Goal: Task Accomplishment & Management: Manage account settings

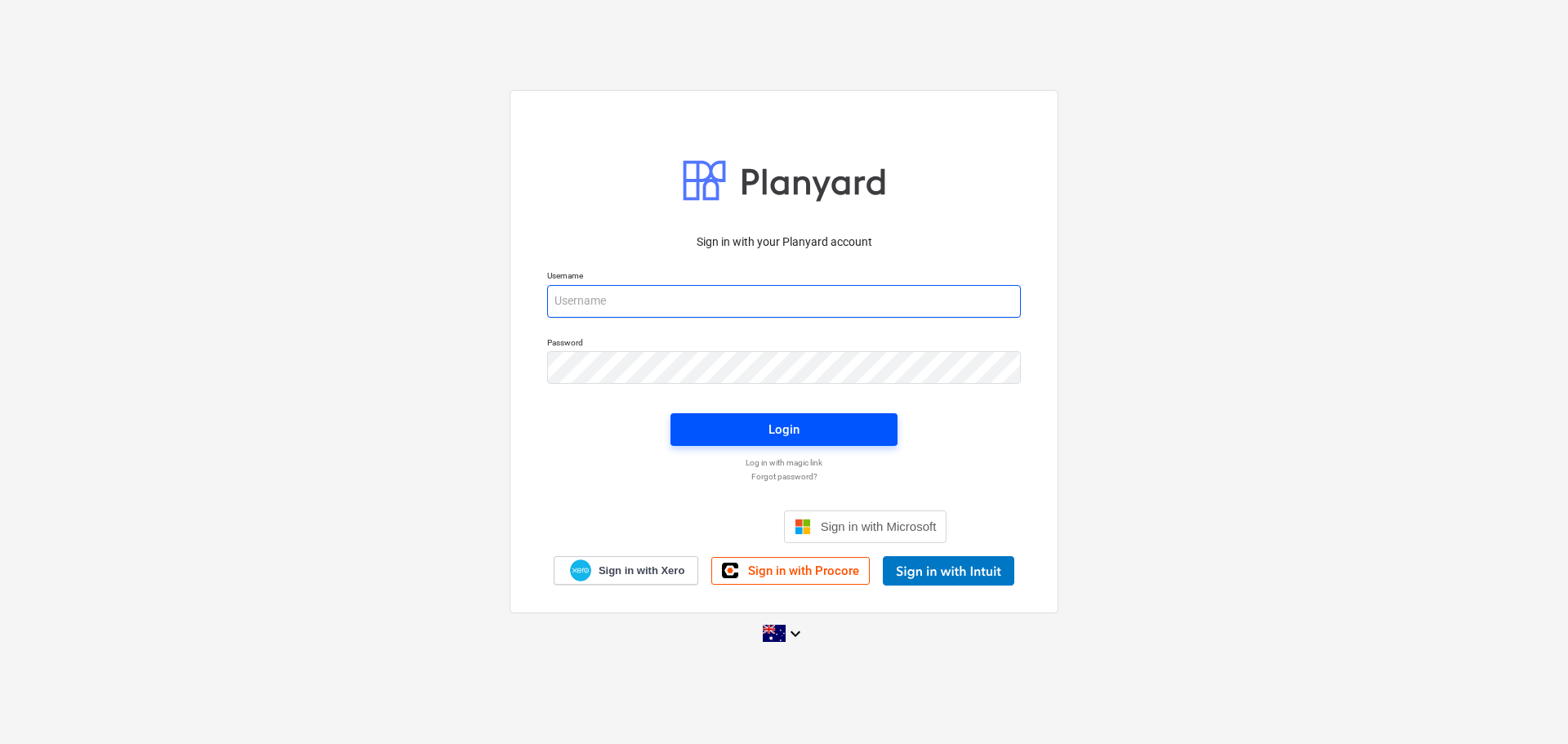
type input "[EMAIL_ADDRESS][DOMAIN_NAME]"
click at [781, 428] on div "Login" at bounding box center [784, 430] width 31 height 22
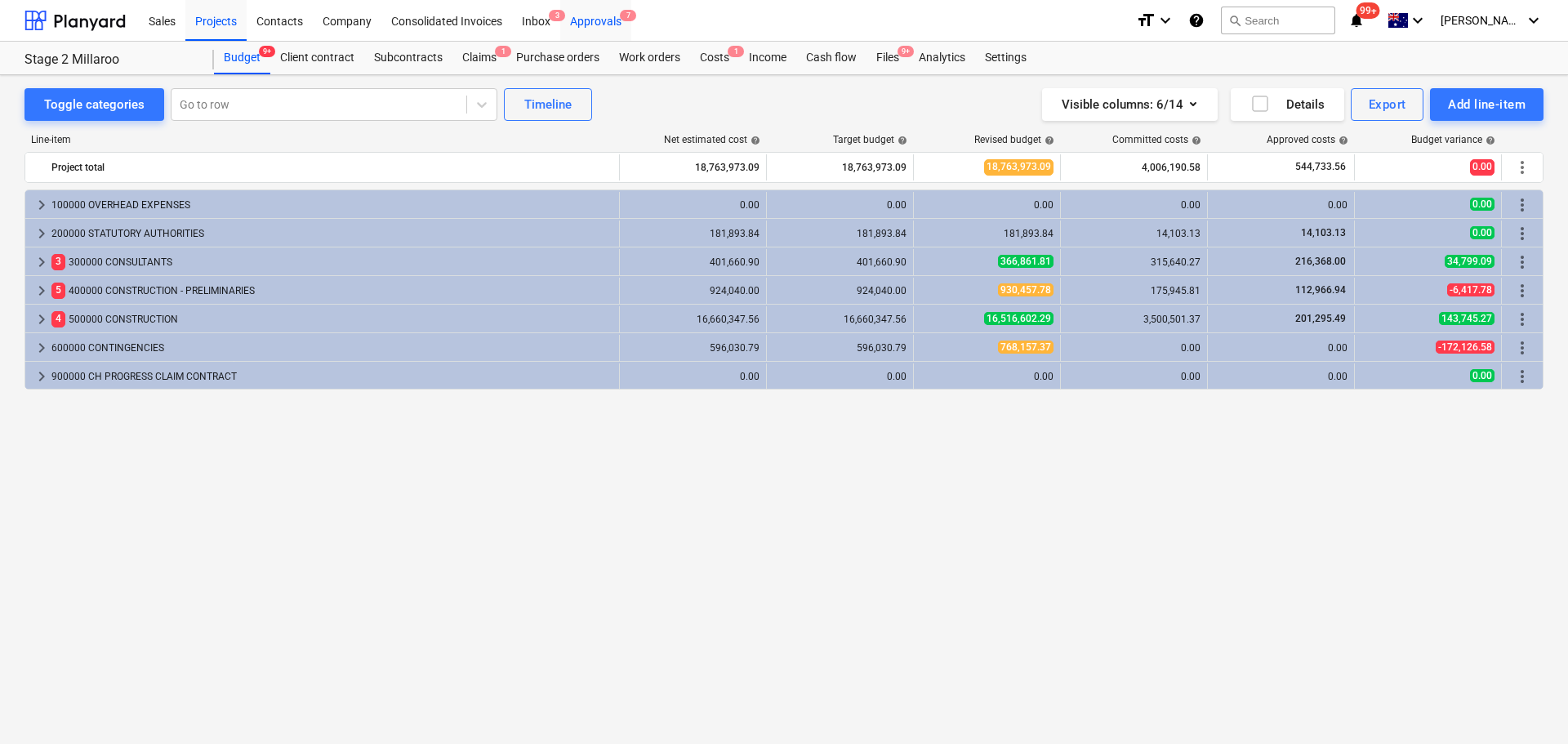
click at [602, 24] on div "Approvals 7" at bounding box center [596, 20] width 71 height 42
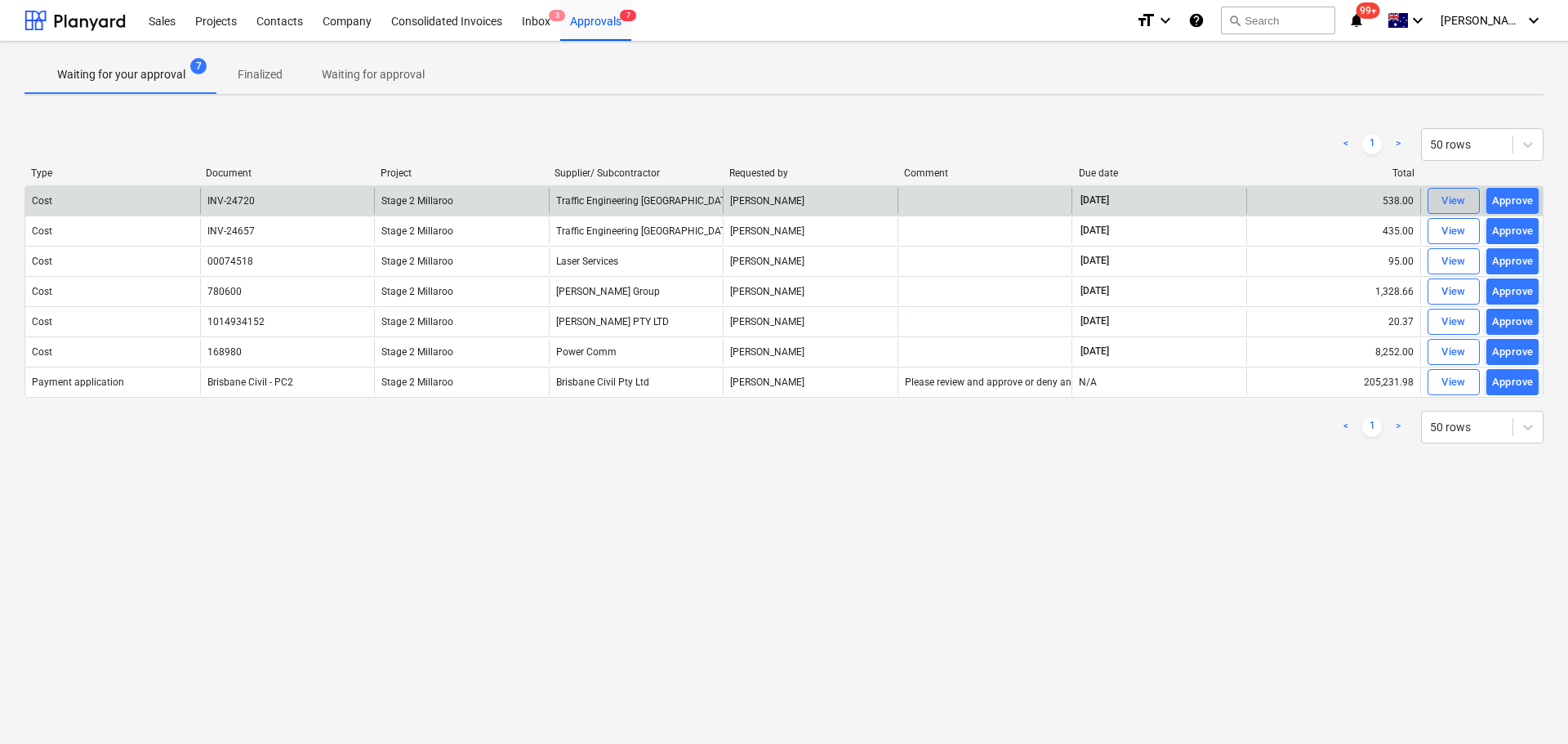
click at [1439, 203] on span "View" at bounding box center [1453, 201] width 36 height 19
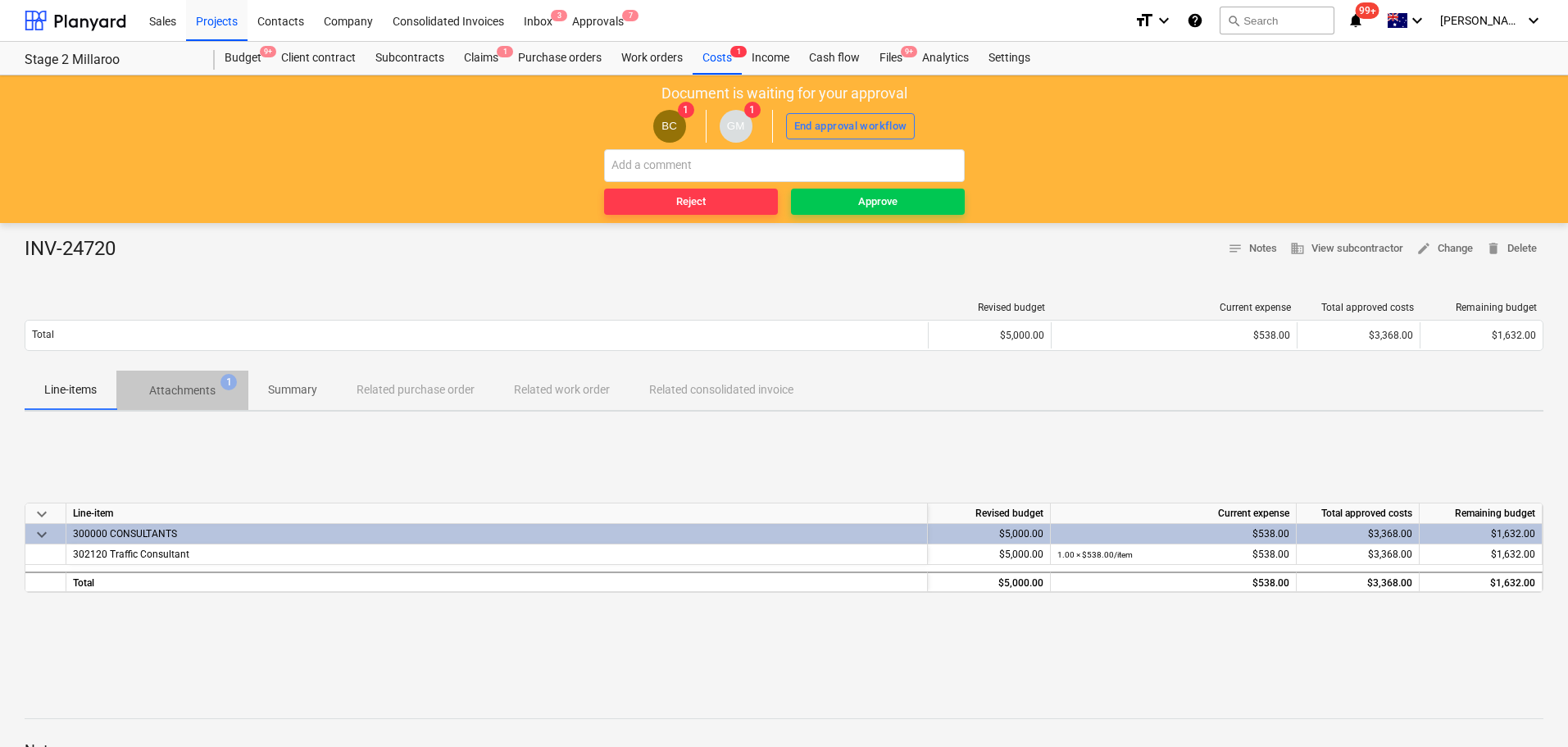
click at [209, 389] on p "Attachments" at bounding box center [182, 391] width 67 height 18
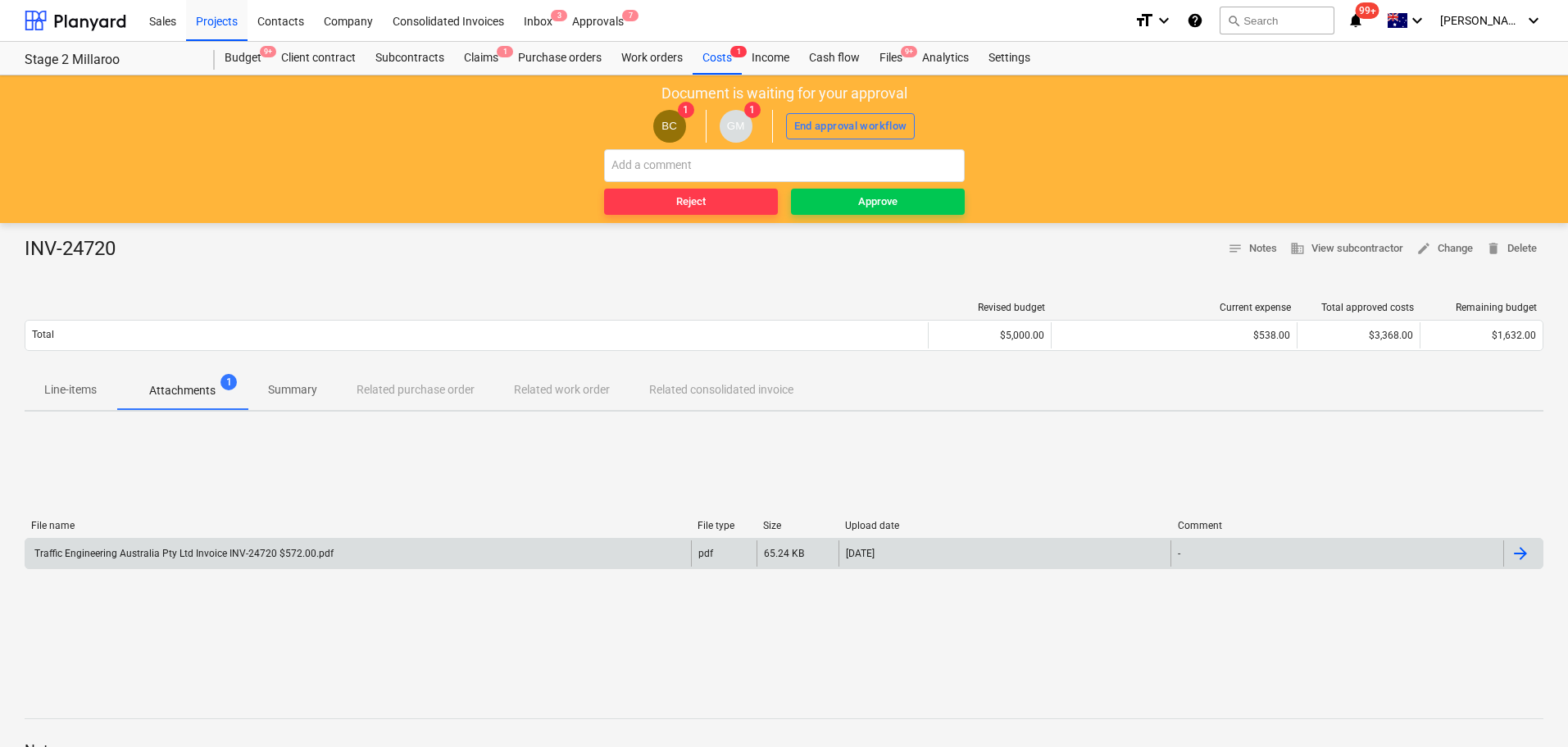
click at [149, 556] on div "Traffic Engineering Australia Pty Ltd Invoice INV-24720 $572.00.pdf" at bounding box center [182, 554] width 302 height 12
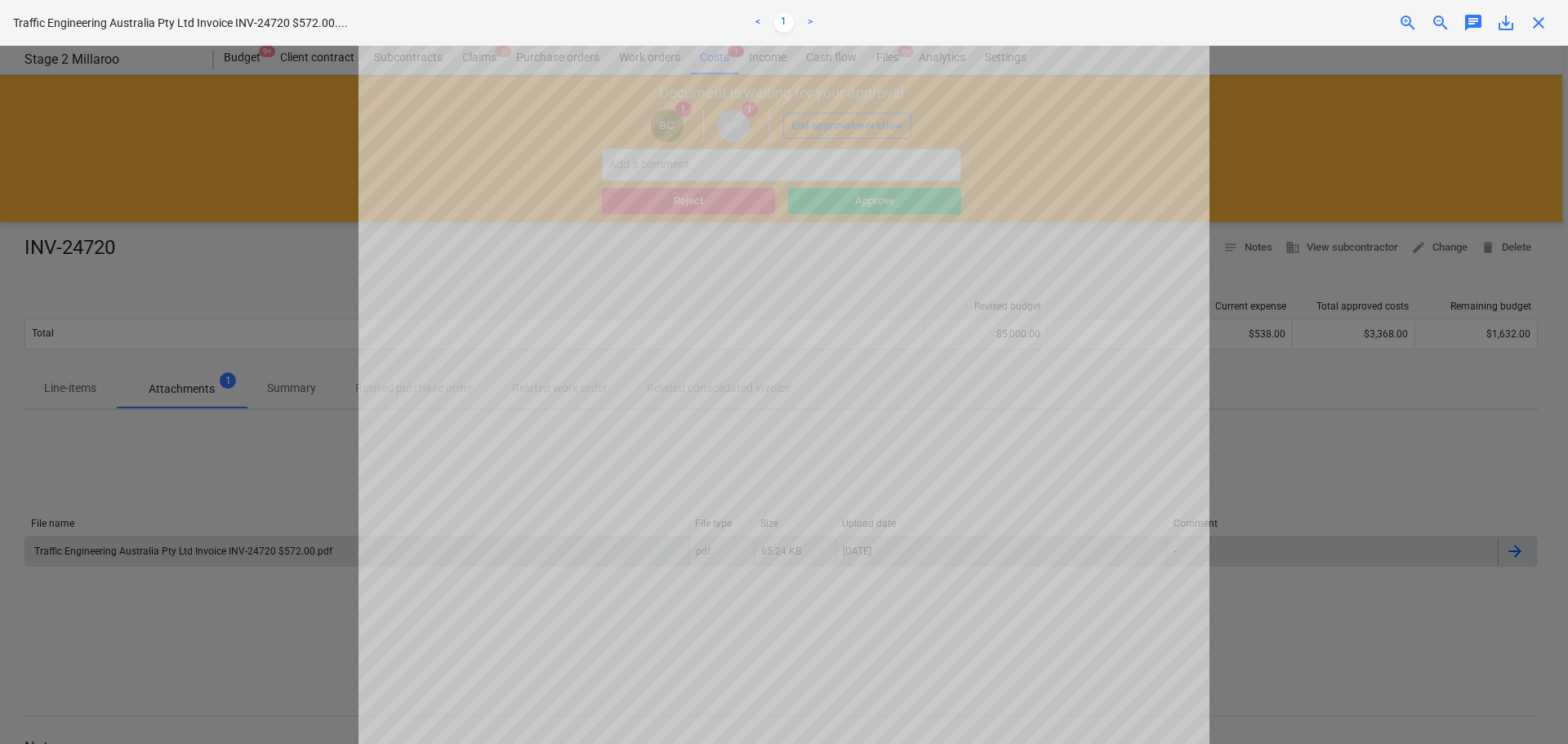
click at [257, 196] on div at bounding box center [784, 394] width 1568 height 698
click at [1541, 24] on span "close" at bounding box center [1539, 23] width 20 height 20
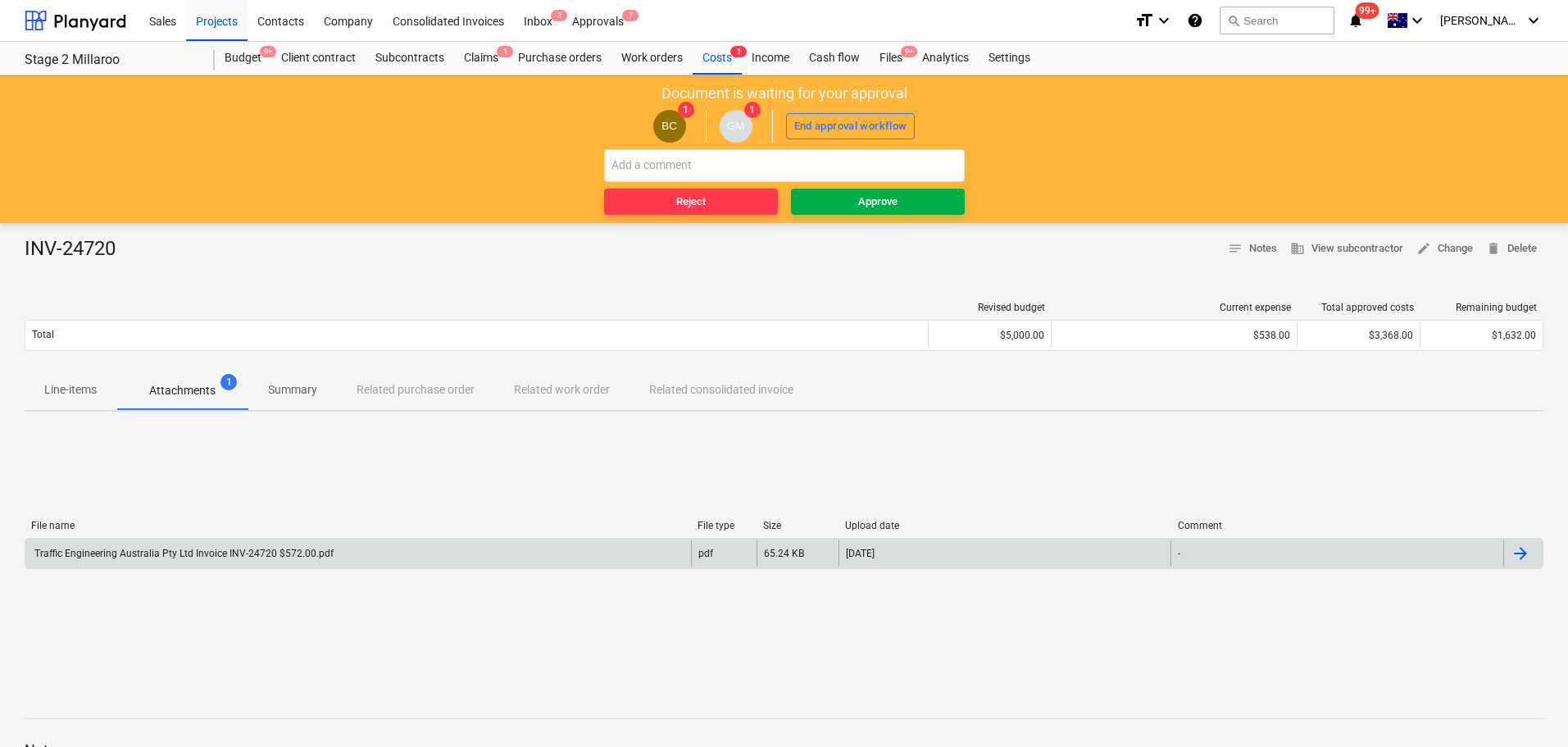
click at [849, 207] on span "Approve" at bounding box center [877, 202] width 161 height 19
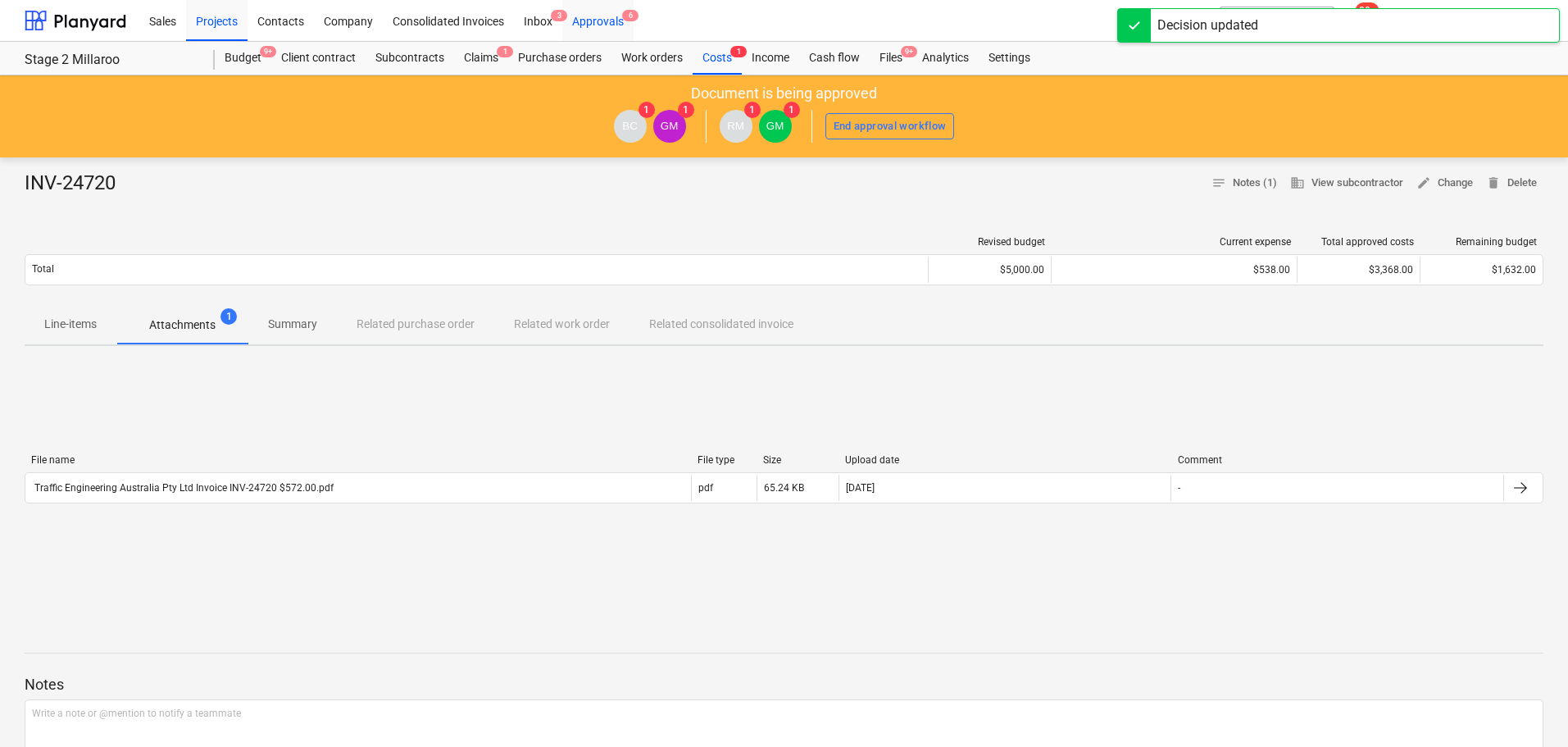
click at [623, 23] on div "Approvals 6" at bounding box center [598, 20] width 72 height 42
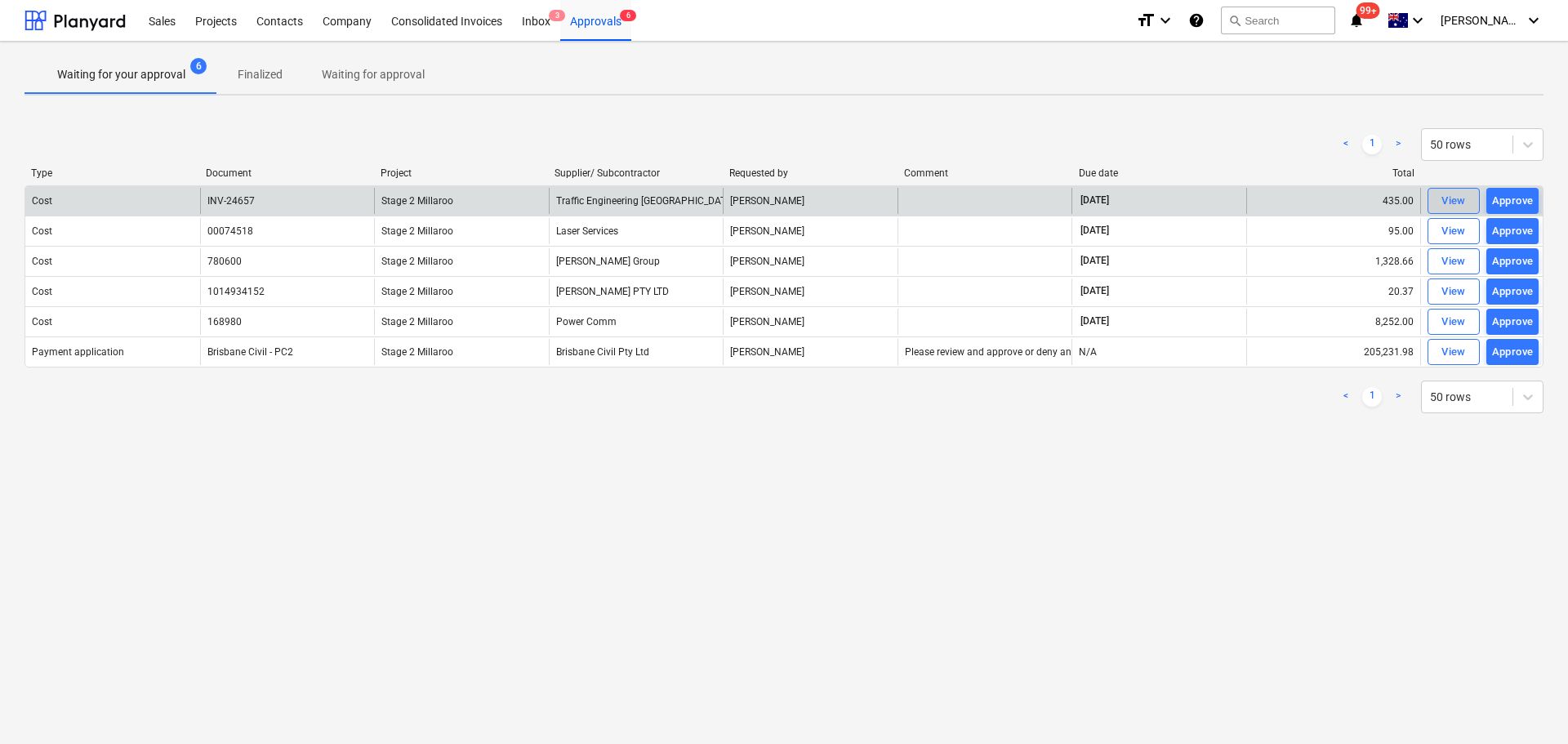
click at [1438, 203] on span "View" at bounding box center [1453, 201] width 36 height 19
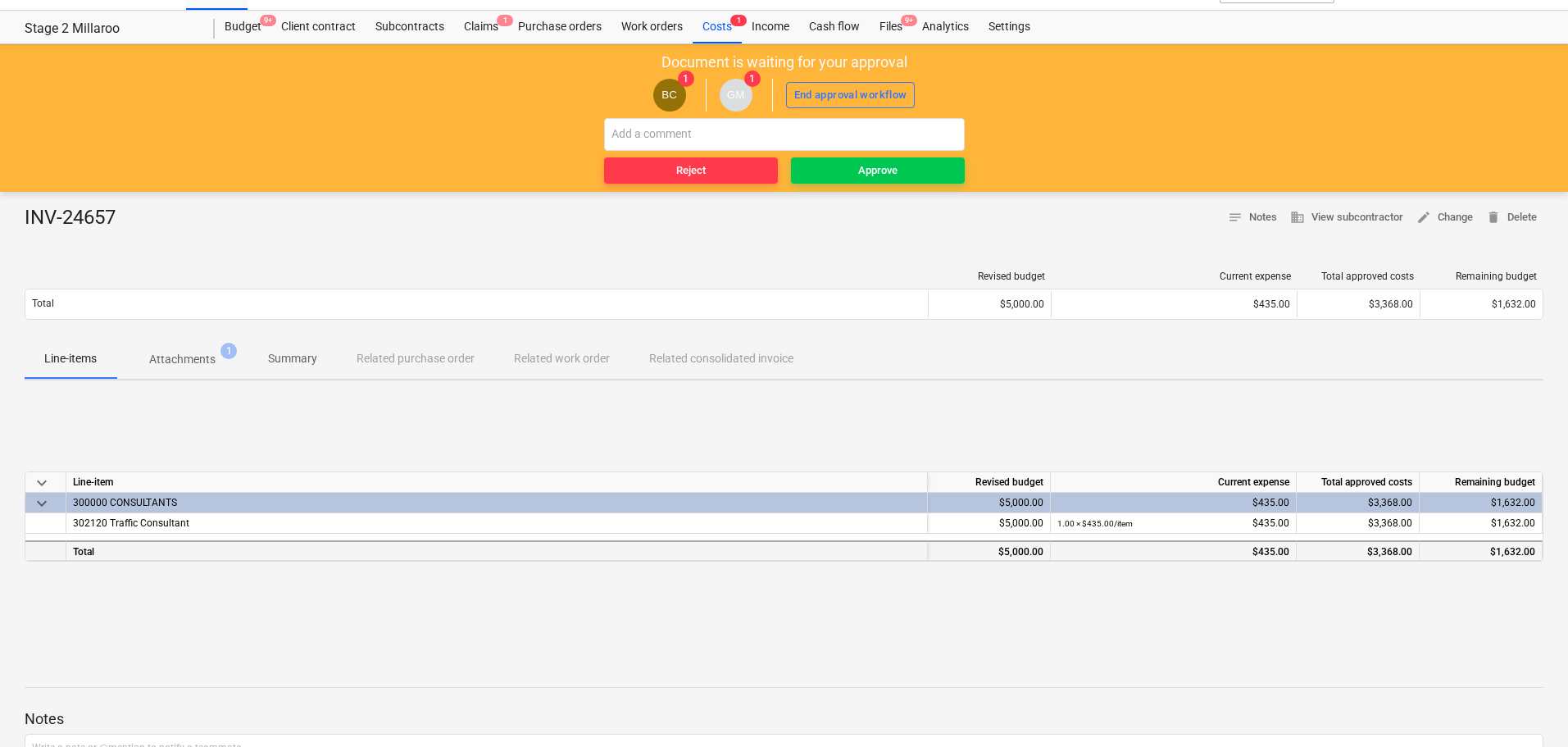
scroll to position [33, 0]
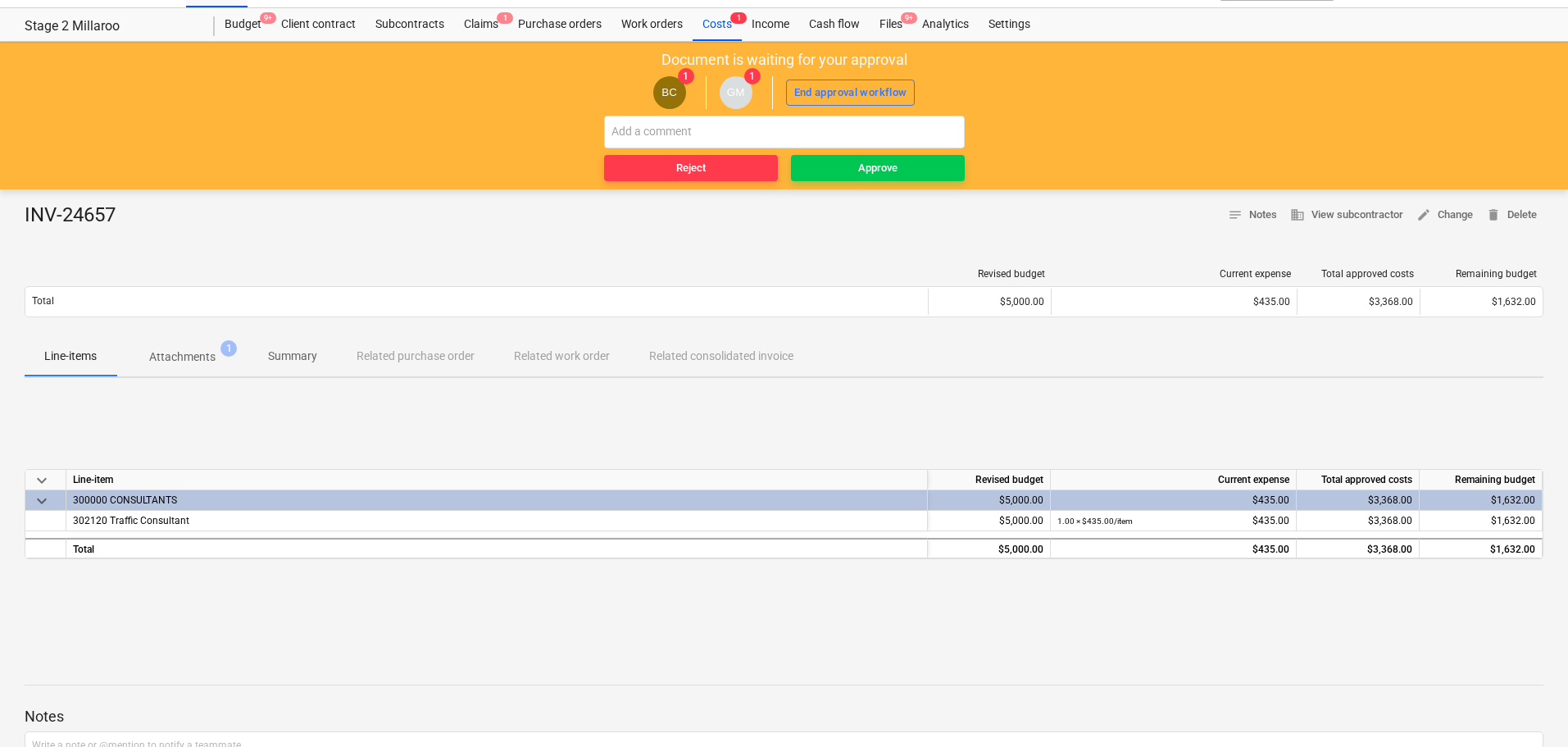
click at [184, 360] on p "Attachments" at bounding box center [182, 357] width 67 height 18
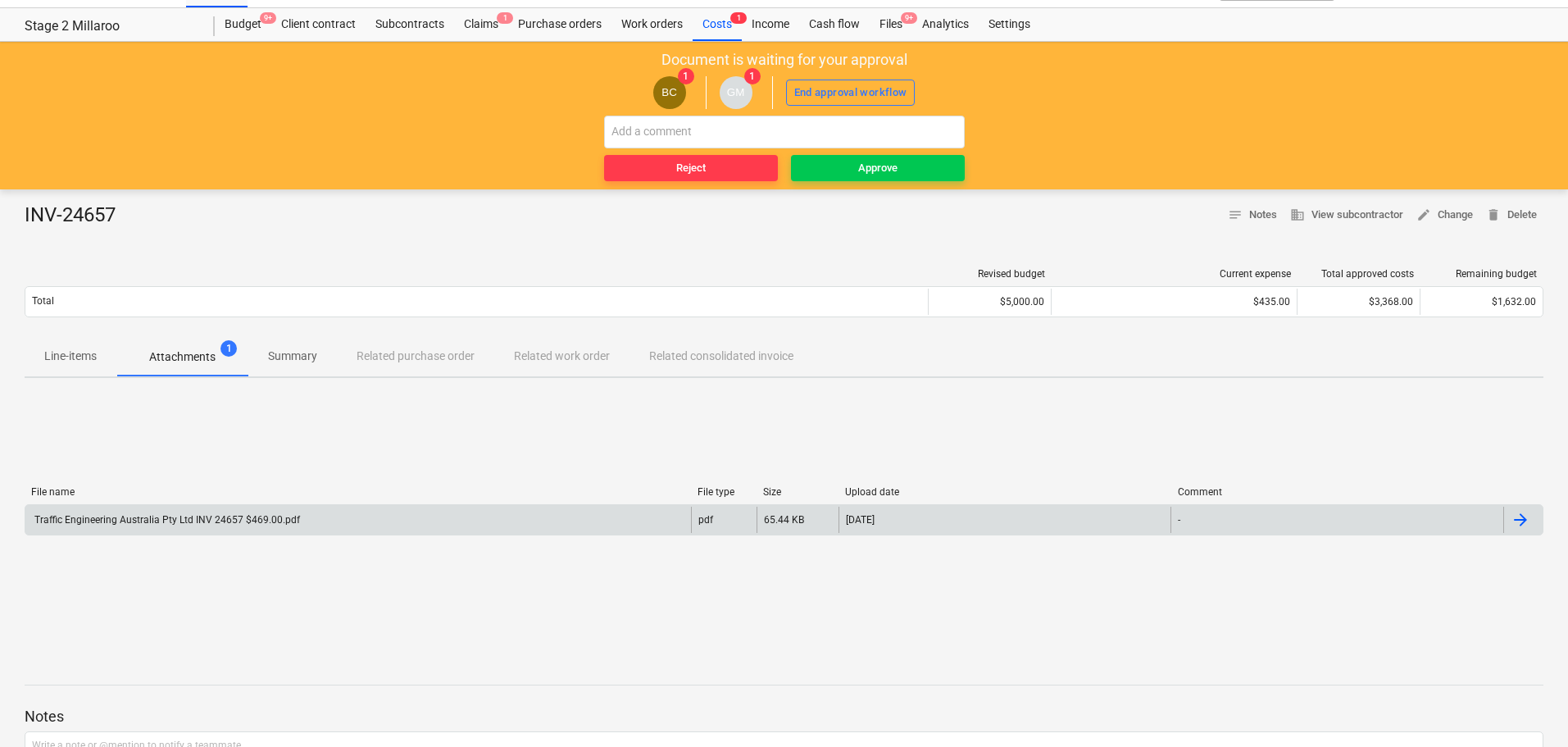
click at [197, 519] on div "Traffic Engineering Australia Pty Ltd INV 24657 $469.00.pdf" at bounding box center [166, 520] width 268 height 12
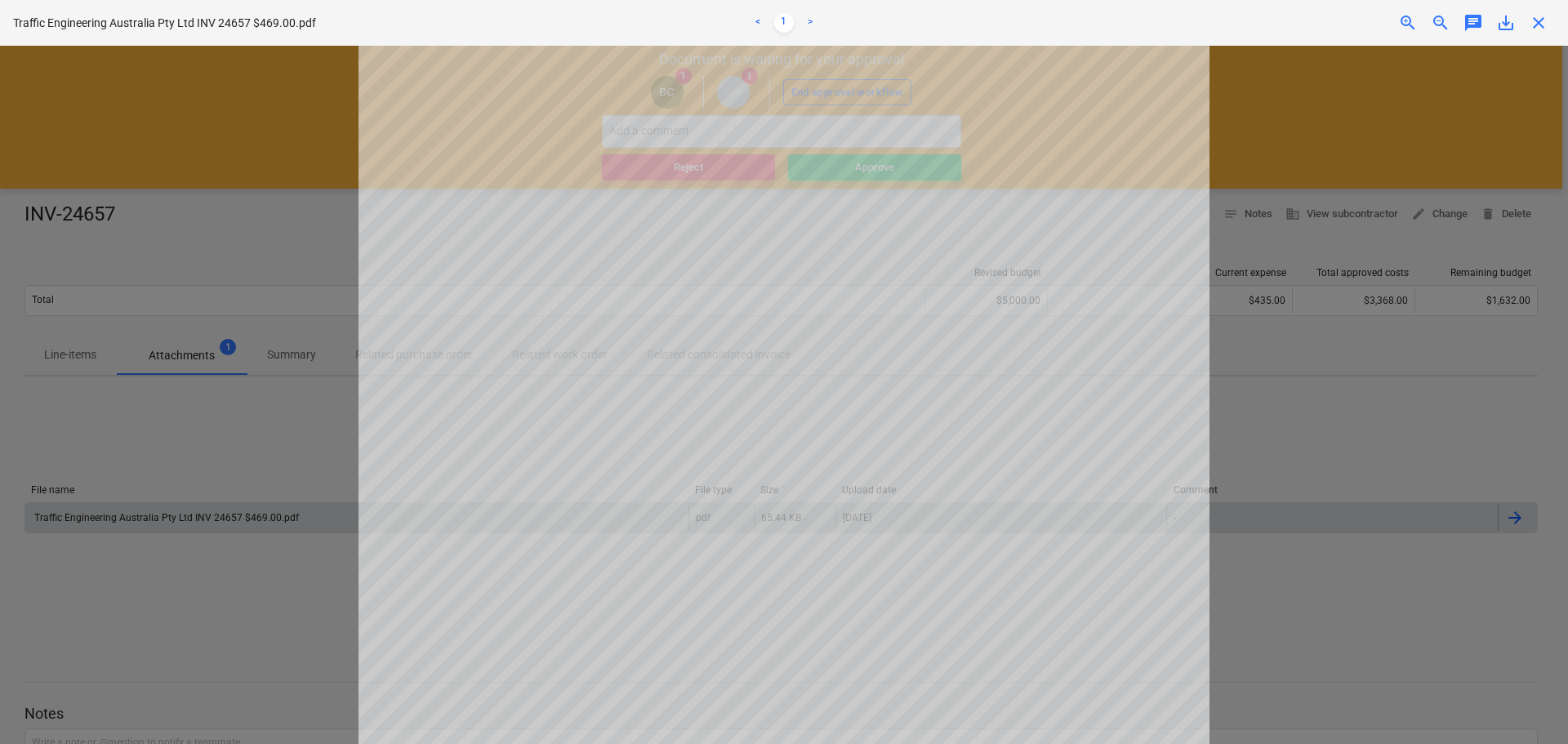
click at [1538, 25] on span "close" at bounding box center [1539, 23] width 20 height 20
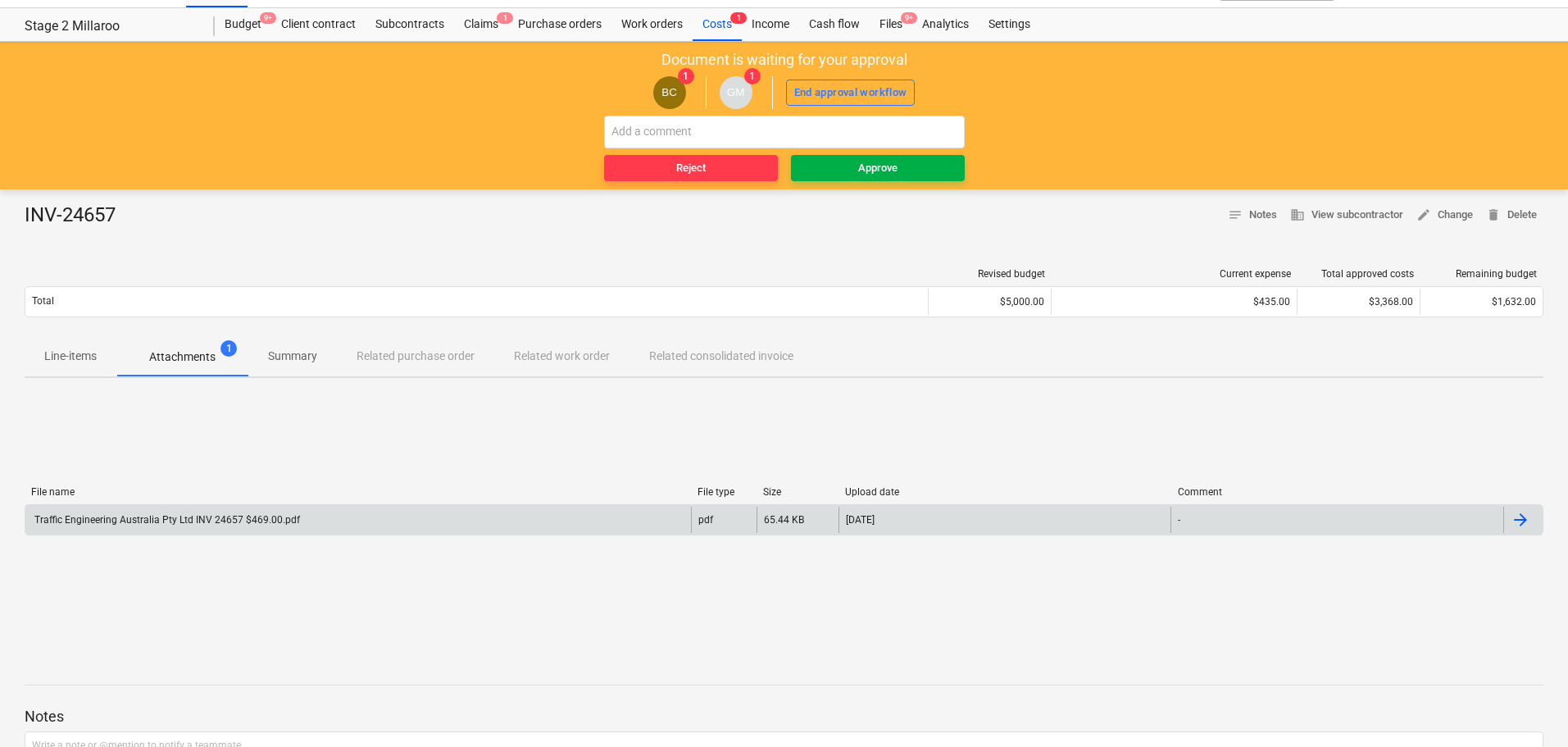
click at [866, 164] on div "Approve" at bounding box center [877, 168] width 39 height 19
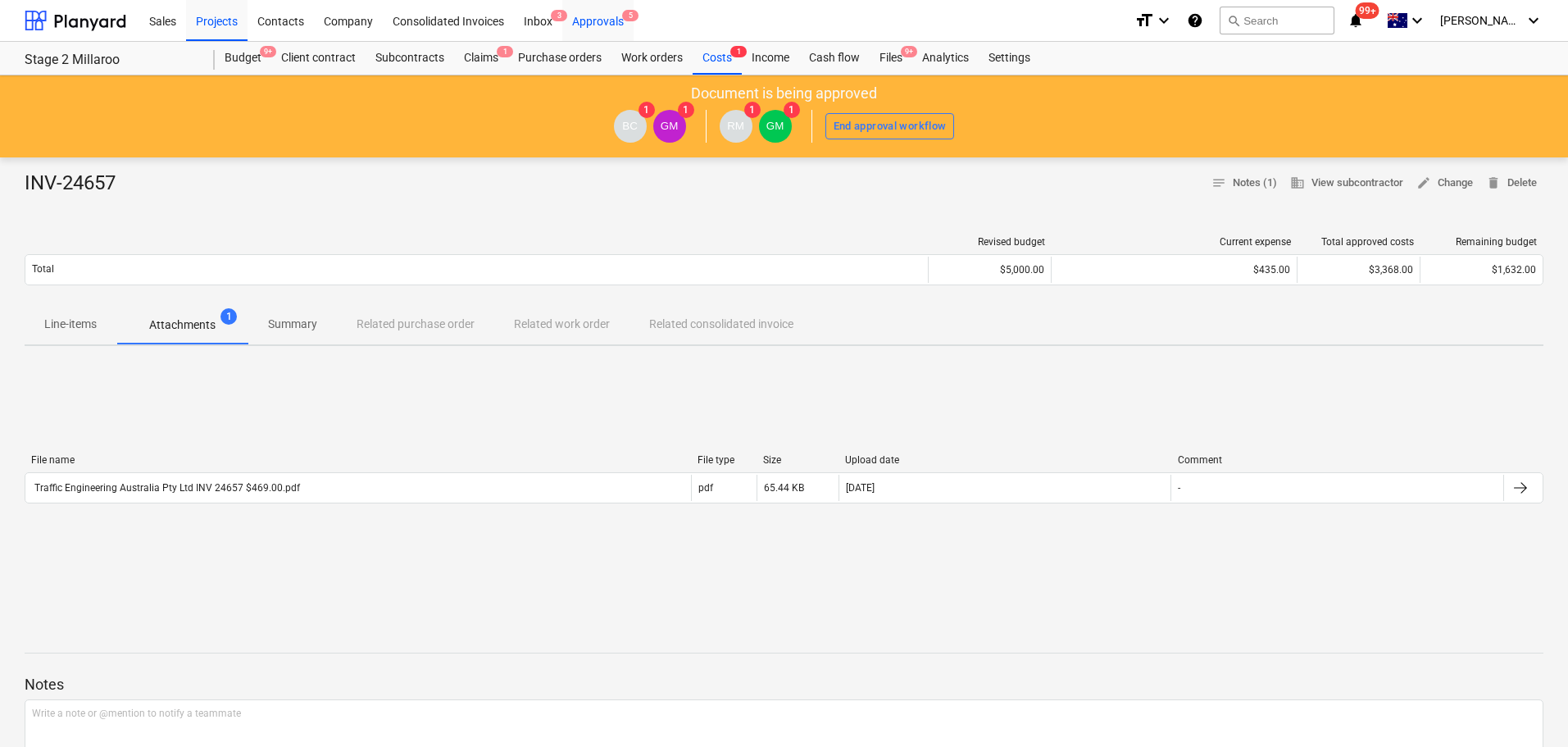
click at [593, 18] on div "Approvals 5" at bounding box center [598, 20] width 72 height 42
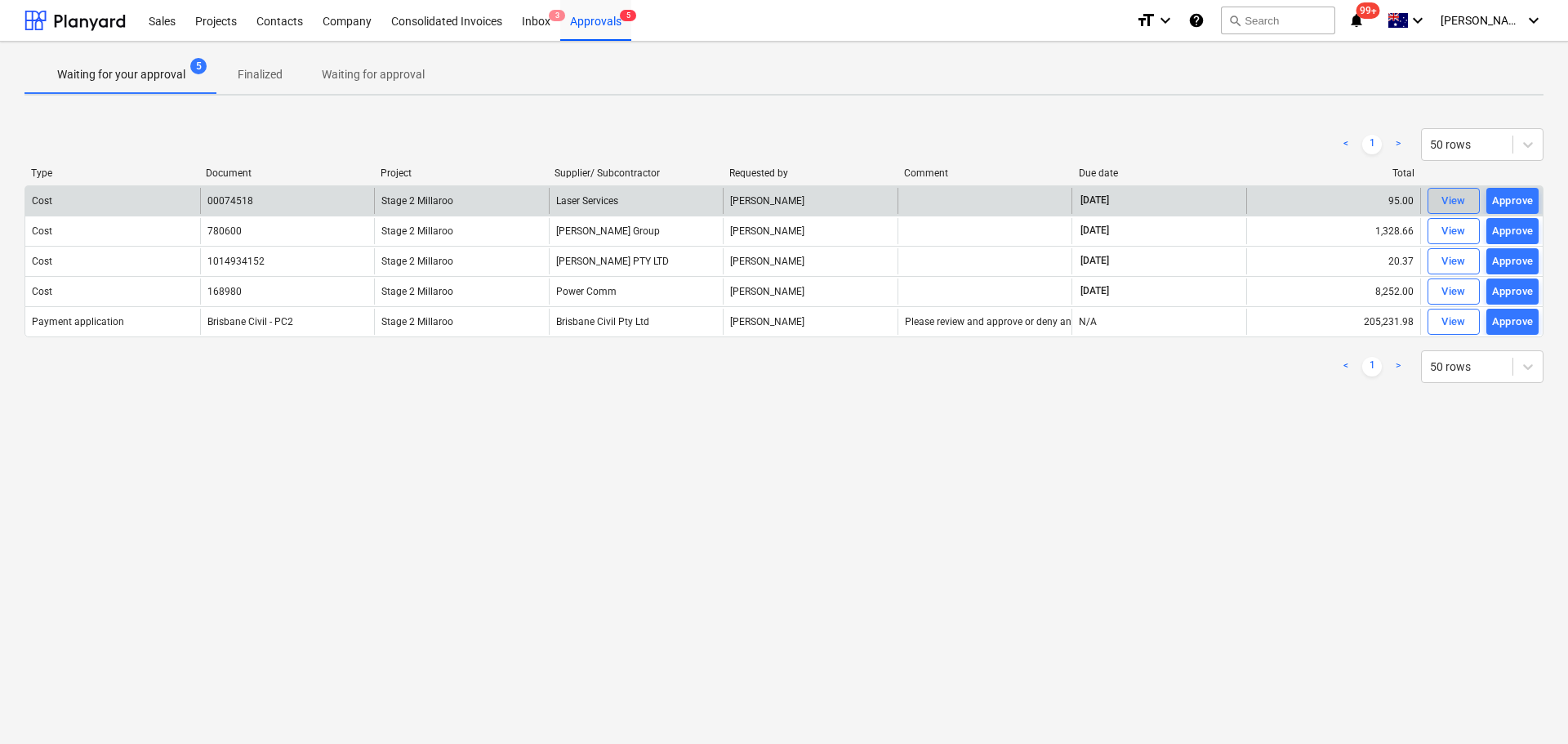
click at [1444, 198] on div "View" at bounding box center [1454, 201] width 25 height 19
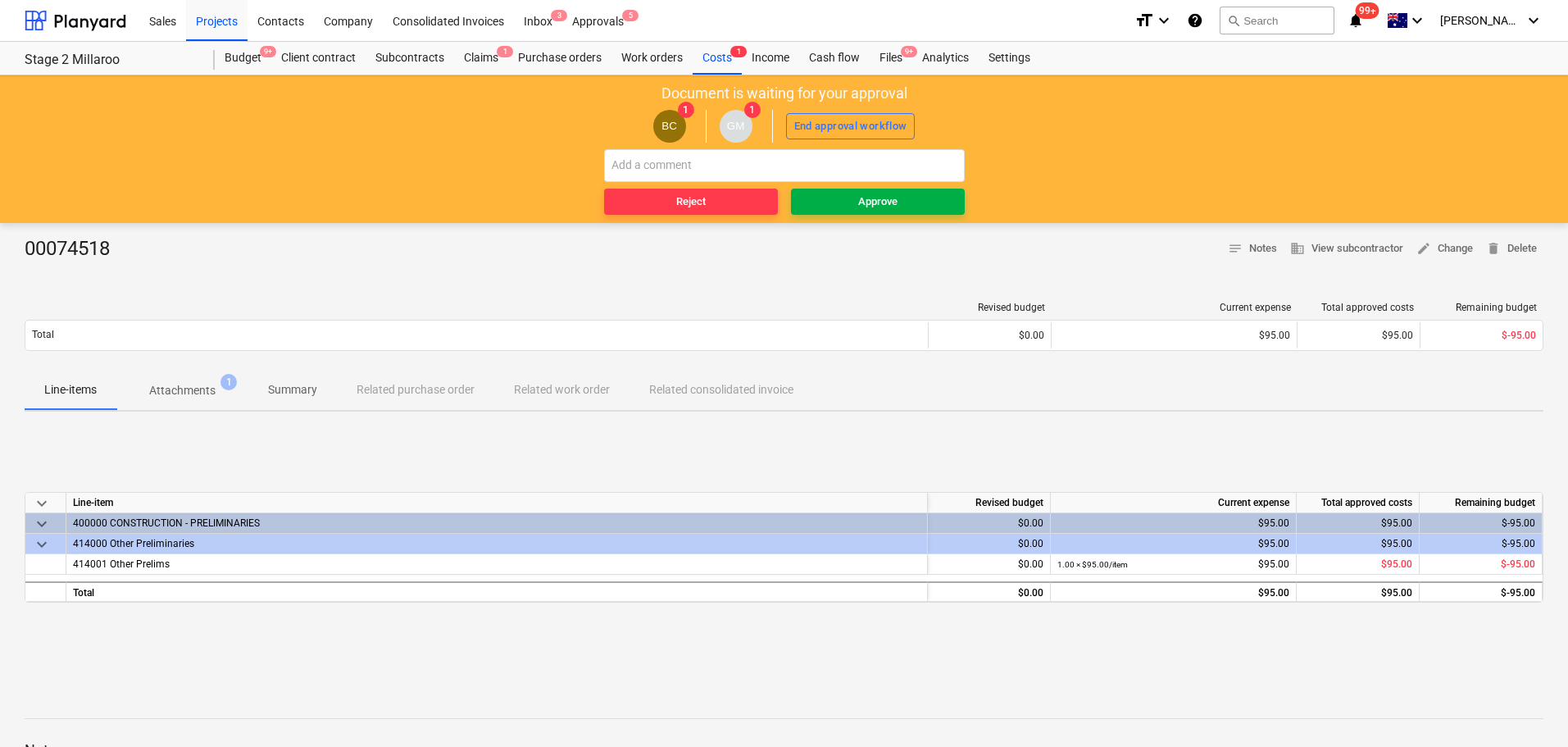
click at [840, 198] on span "Approve" at bounding box center [877, 202] width 161 height 19
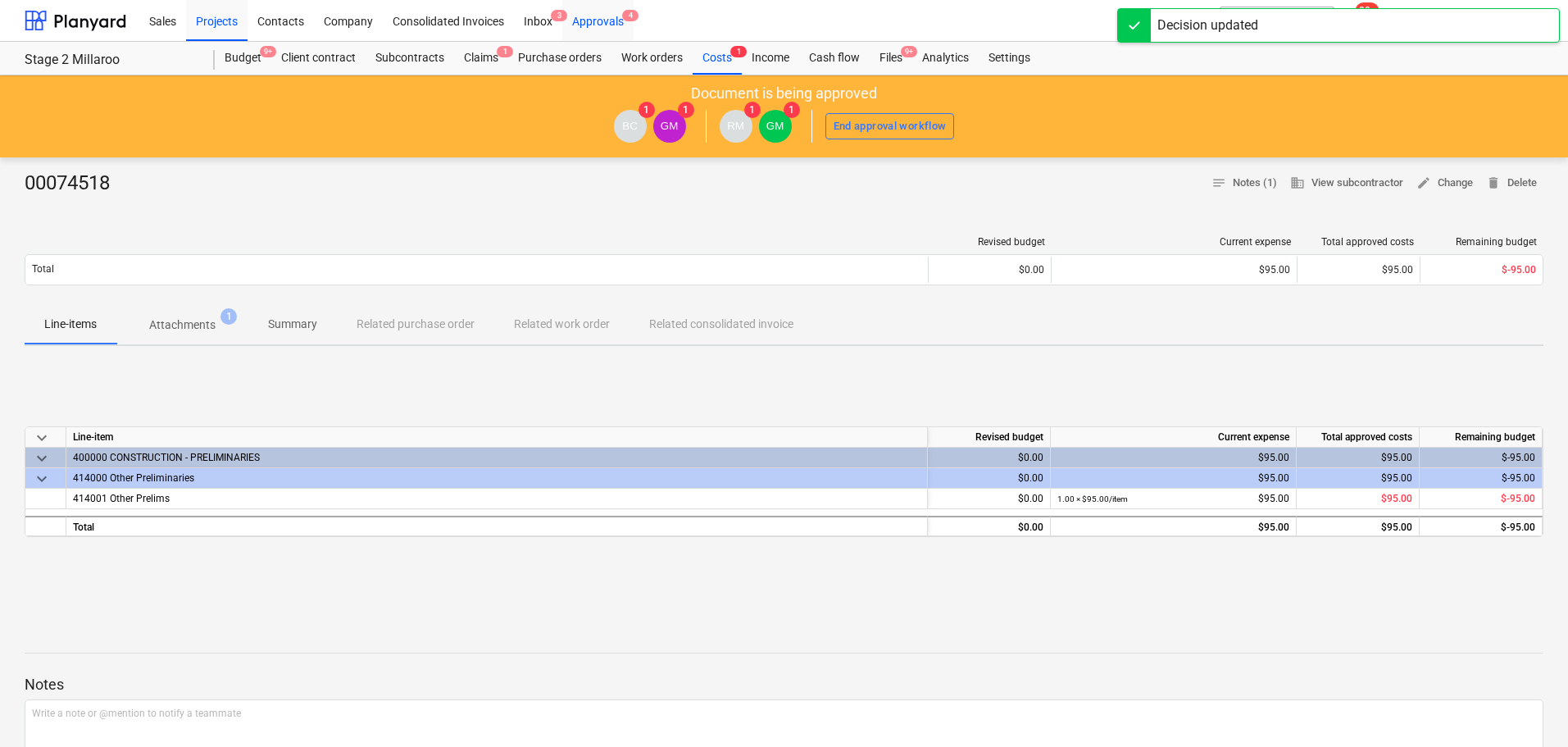
click at [602, 23] on div "Approvals 4" at bounding box center [598, 20] width 72 height 42
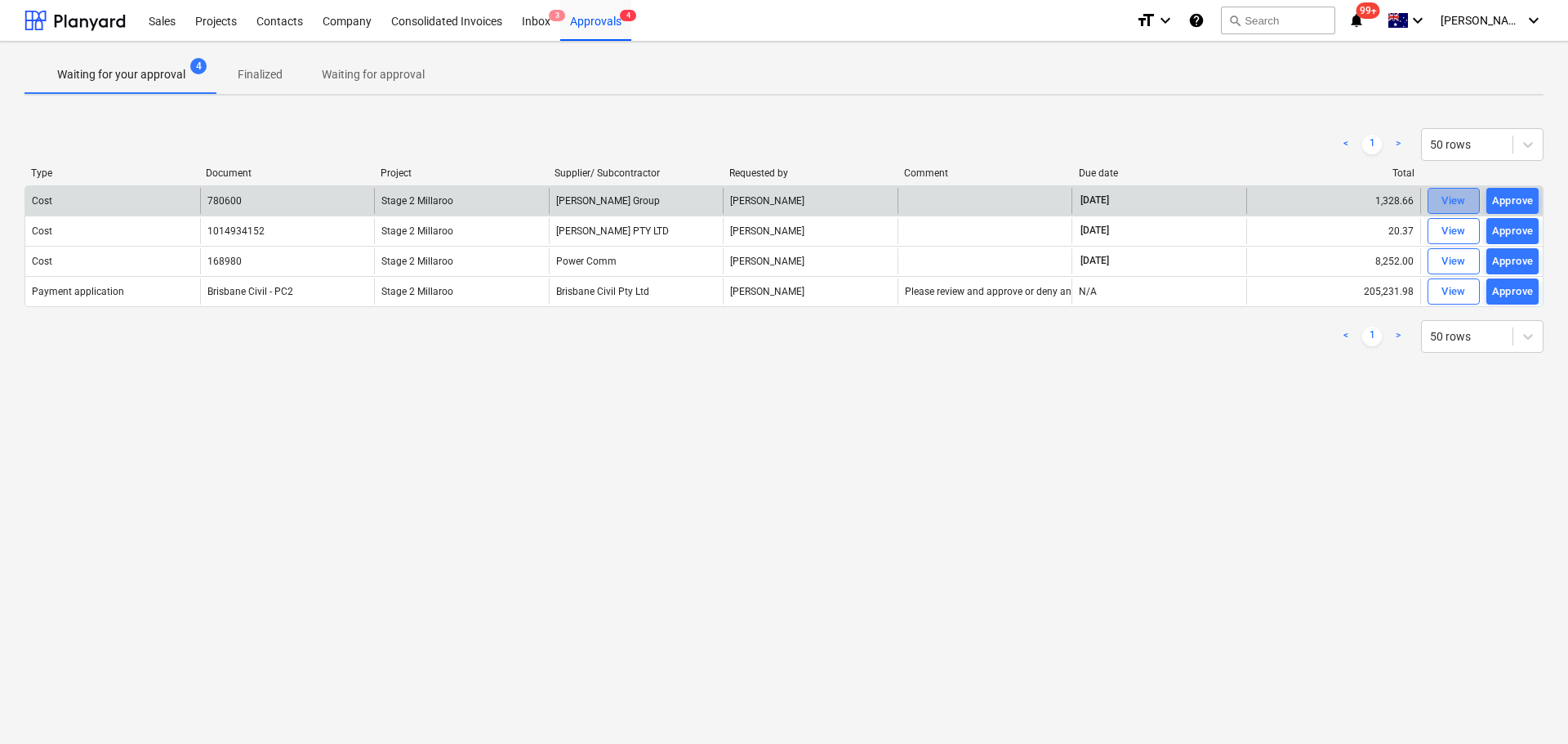
click at [1462, 200] on div "View" at bounding box center [1454, 201] width 25 height 19
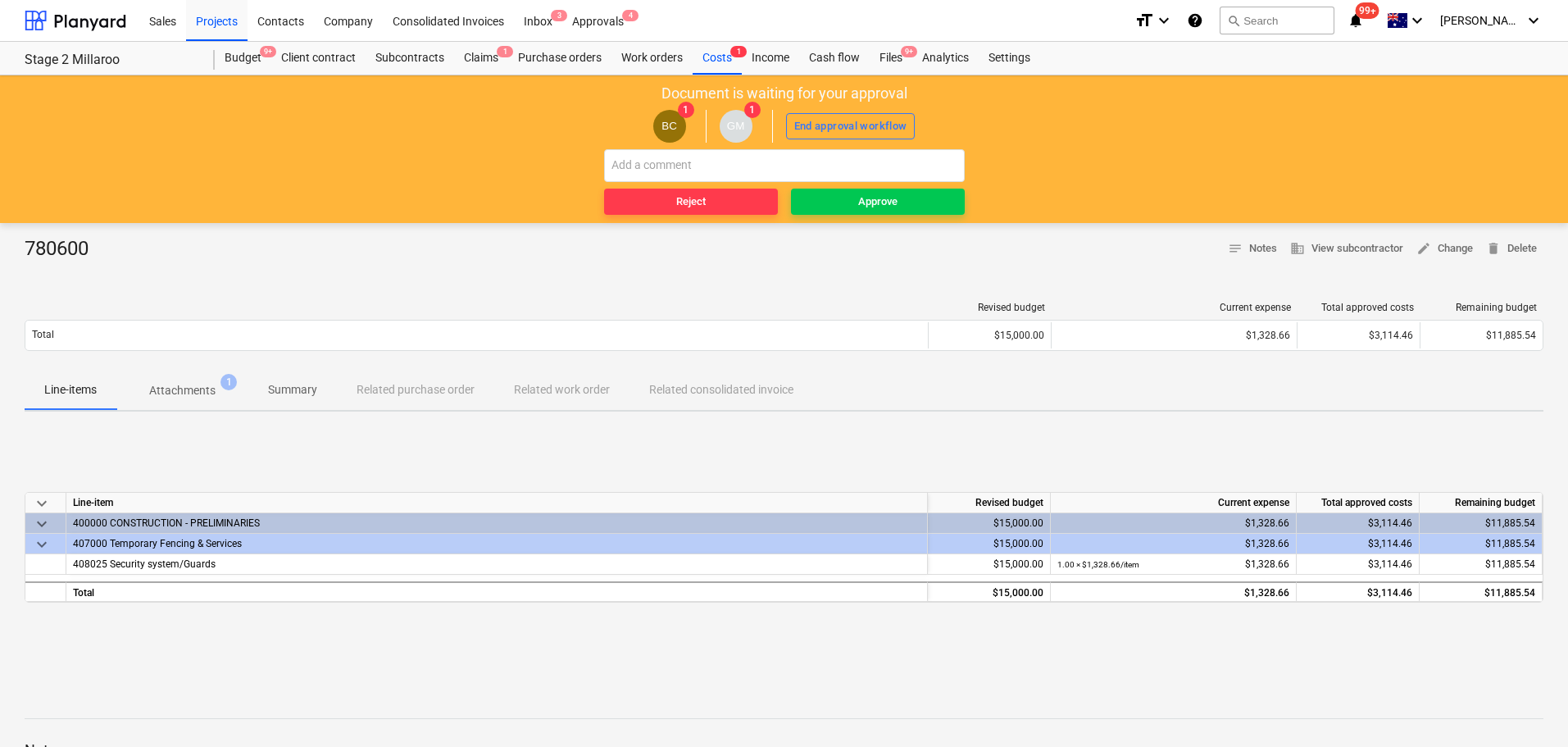
click at [201, 387] on p "Attachments" at bounding box center [182, 391] width 67 height 18
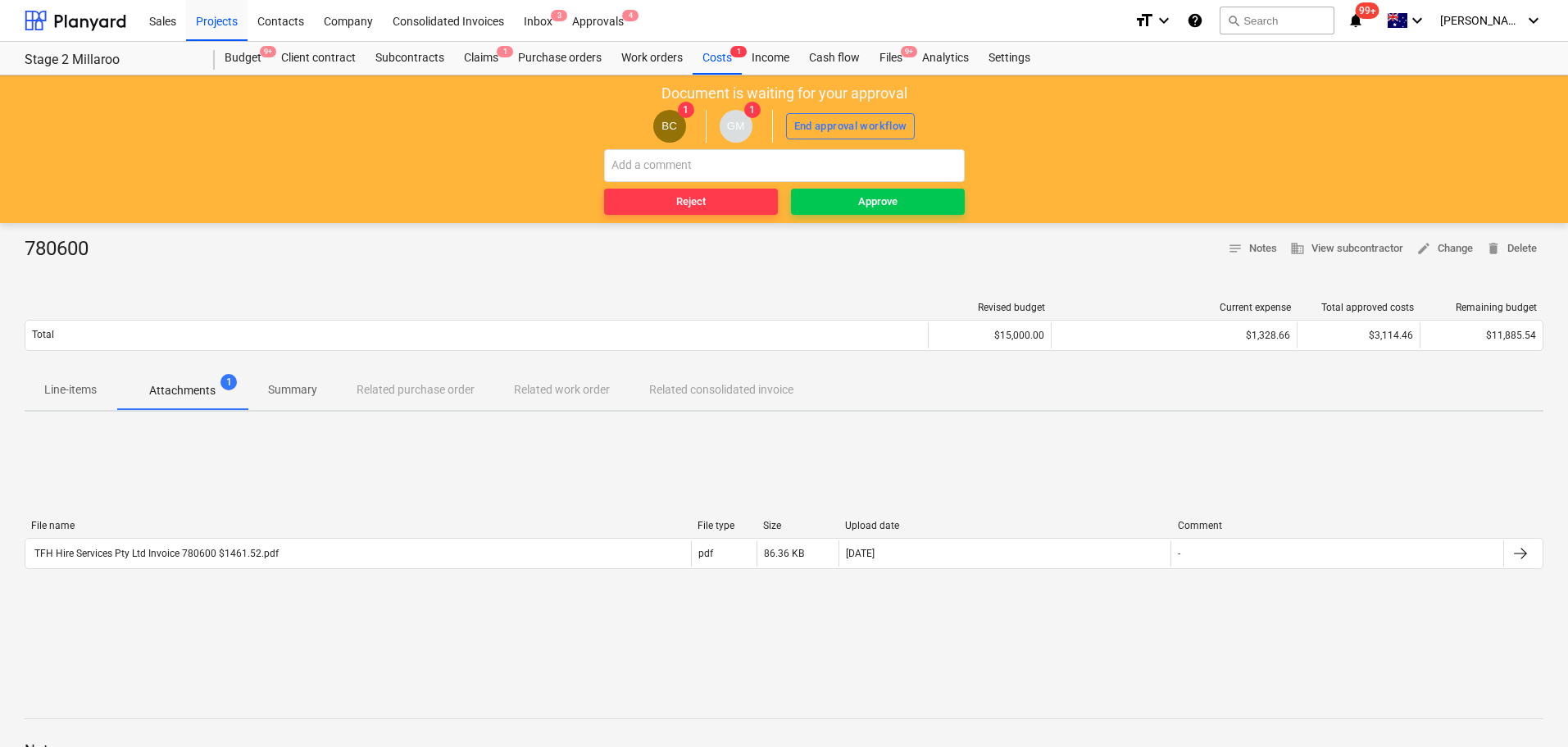
click at [185, 388] on p "Attachments" at bounding box center [182, 391] width 67 height 18
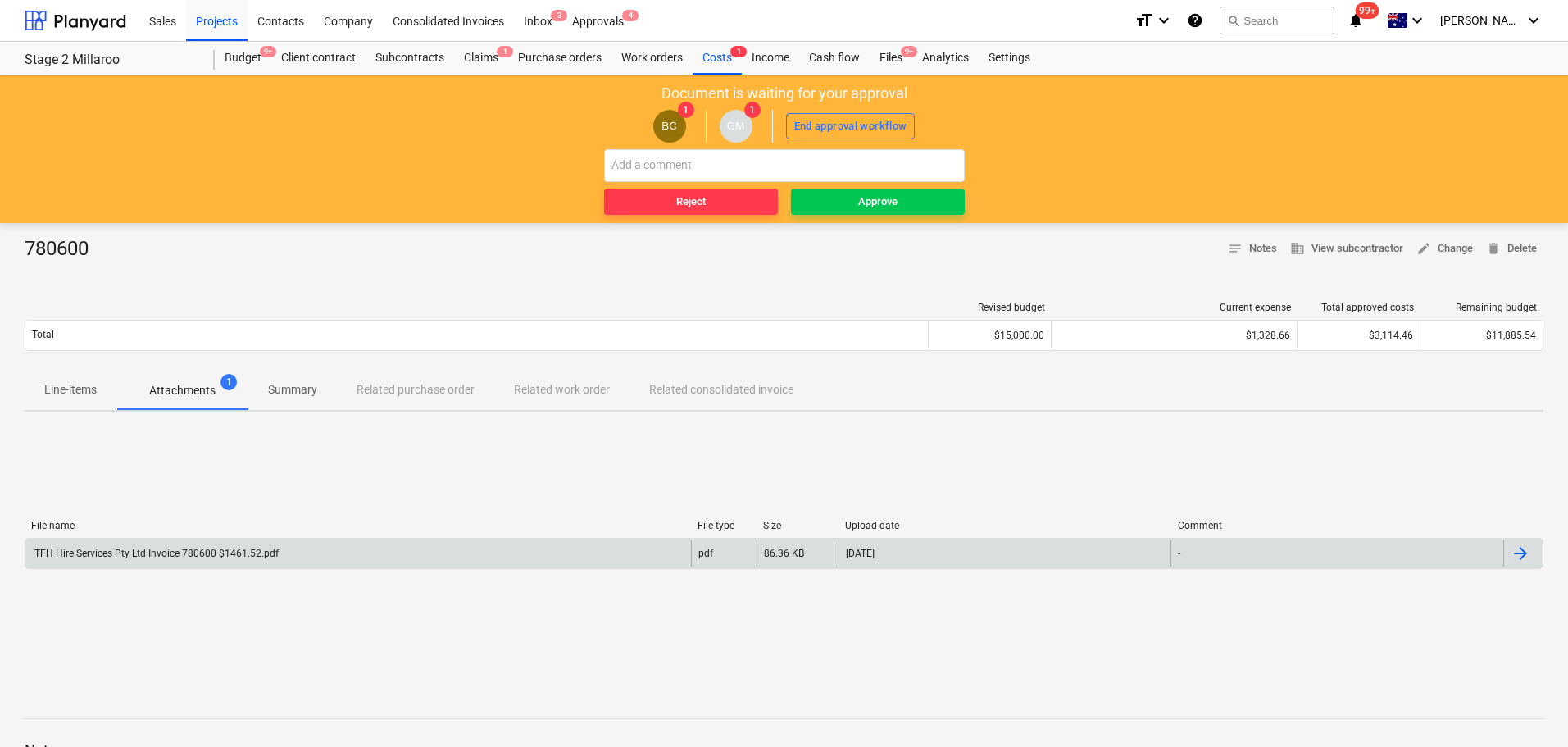
click at [211, 552] on div "TFH Hire Services Pty Ltd Invoice 780600 $1461.52.pdf" at bounding box center [155, 554] width 247 height 12
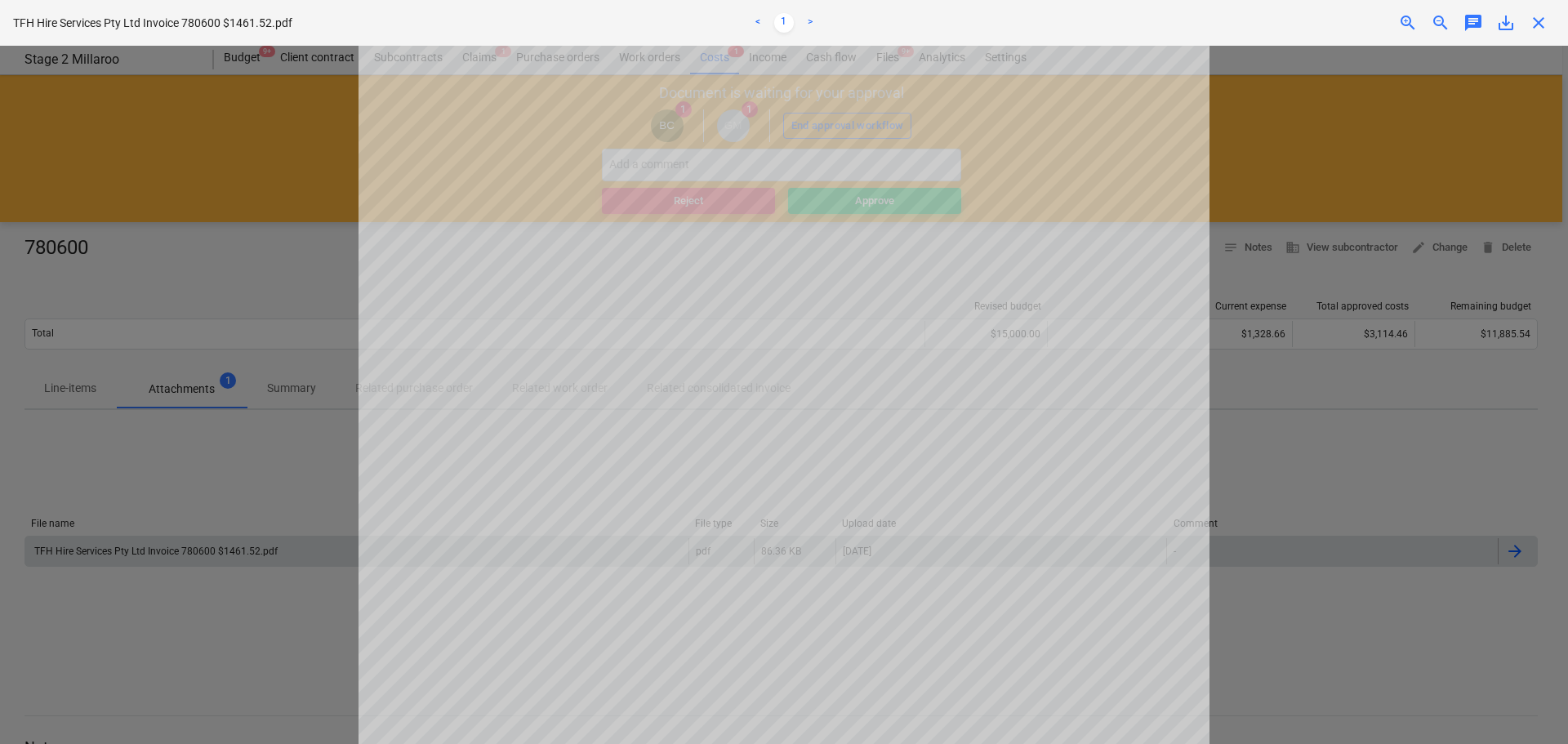
click at [284, 159] on div at bounding box center [784, 394] width 1568 height 698
click at [1536, 22] on span "close" at bounding box center [1539, 23] width 20 height 20
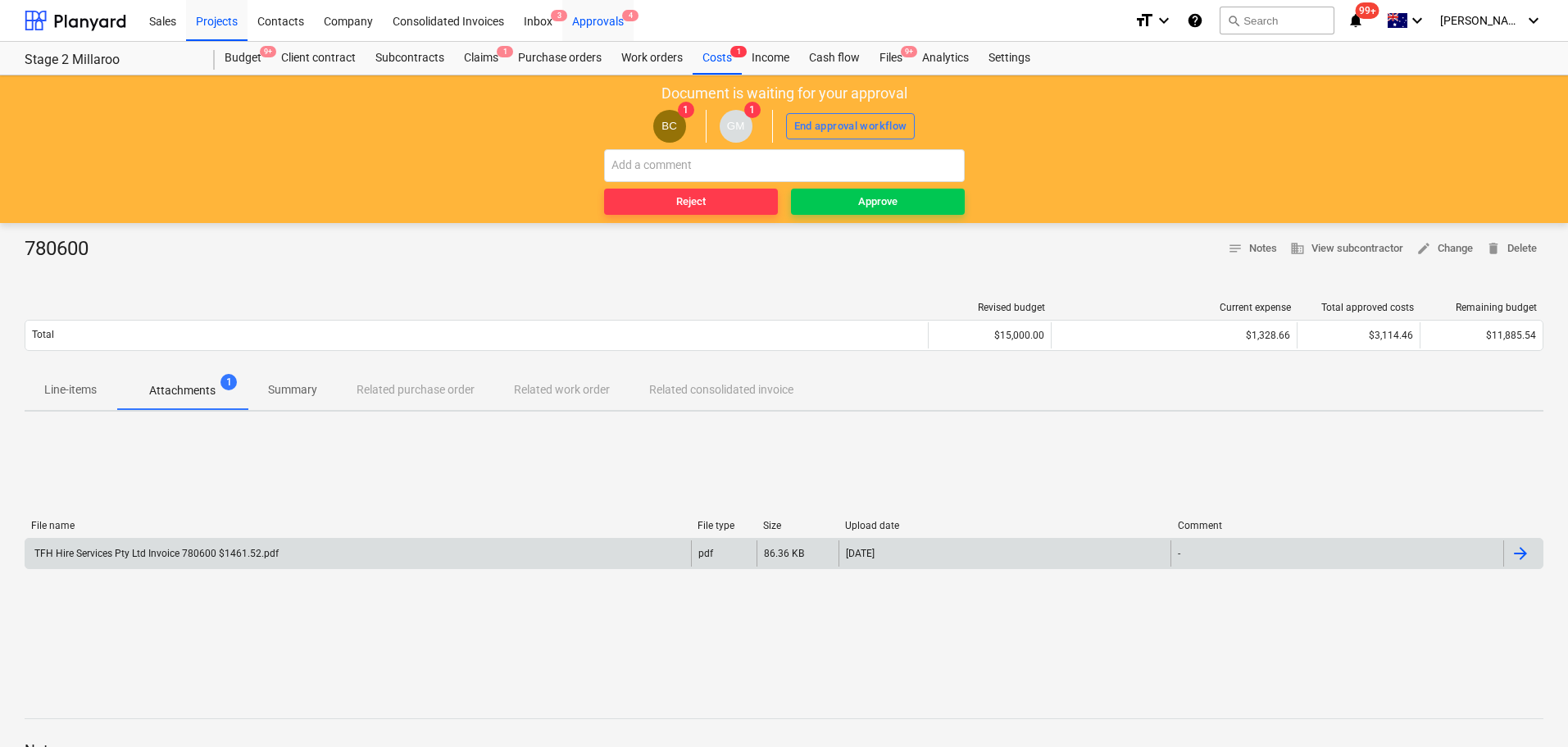
click at [596, 21] on div "Approvals 4" at bounding box center [598, 20] width 72 height 42
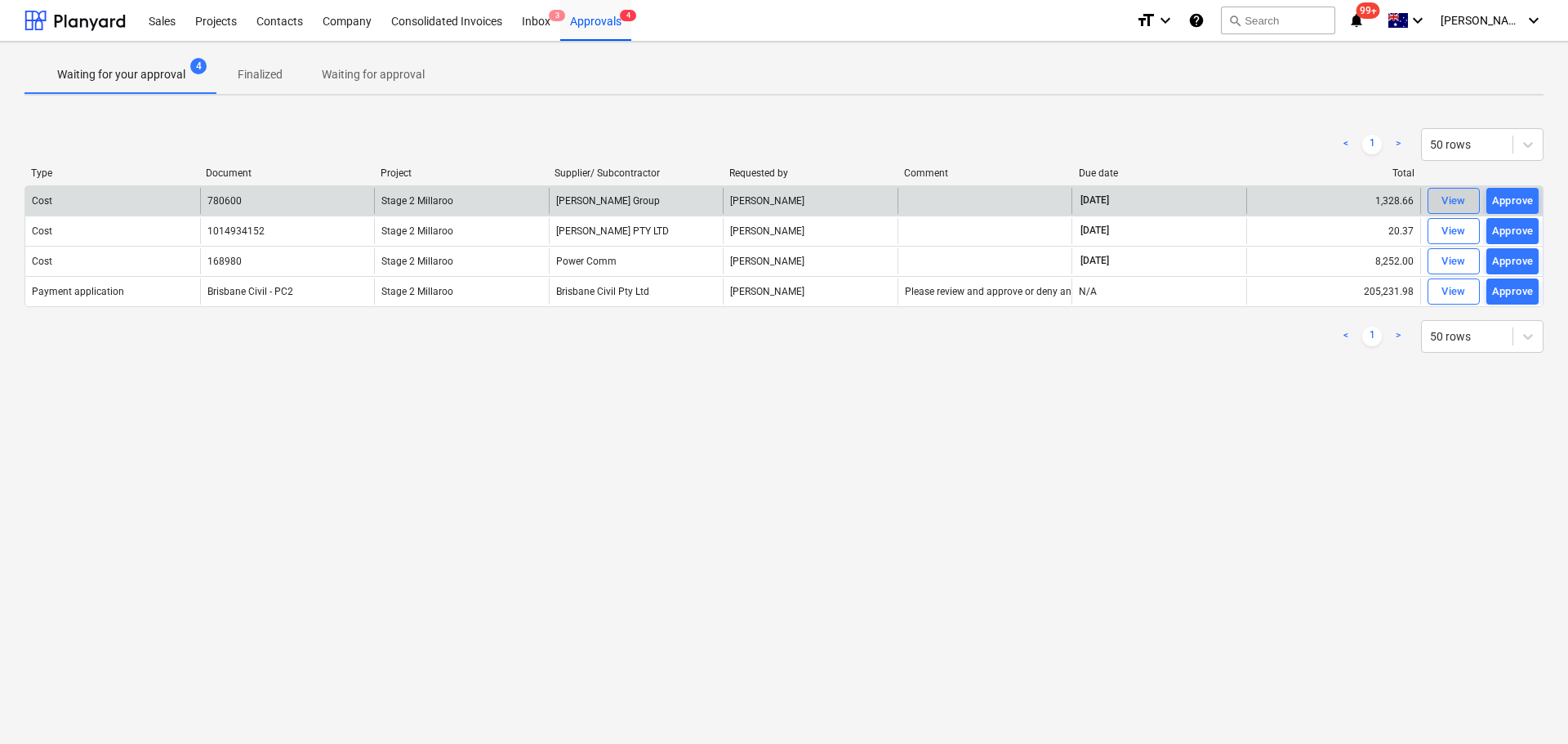
click at [1442, 203] on div "View" at bounding box center [1454, 201] width 25 height 19
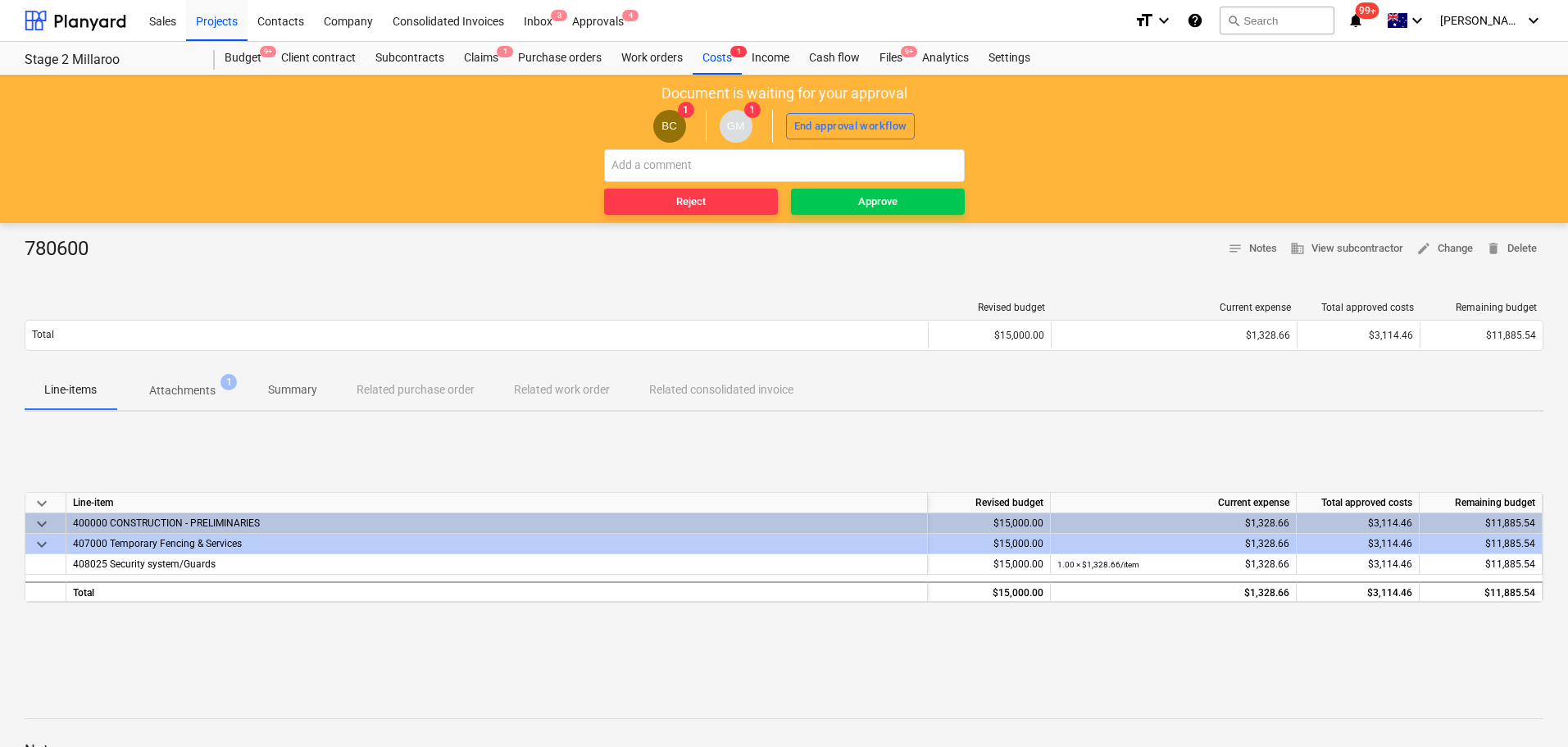
click at [177, 394] on p "Attachments" at bounding box center [182, 391] width 67 height 18
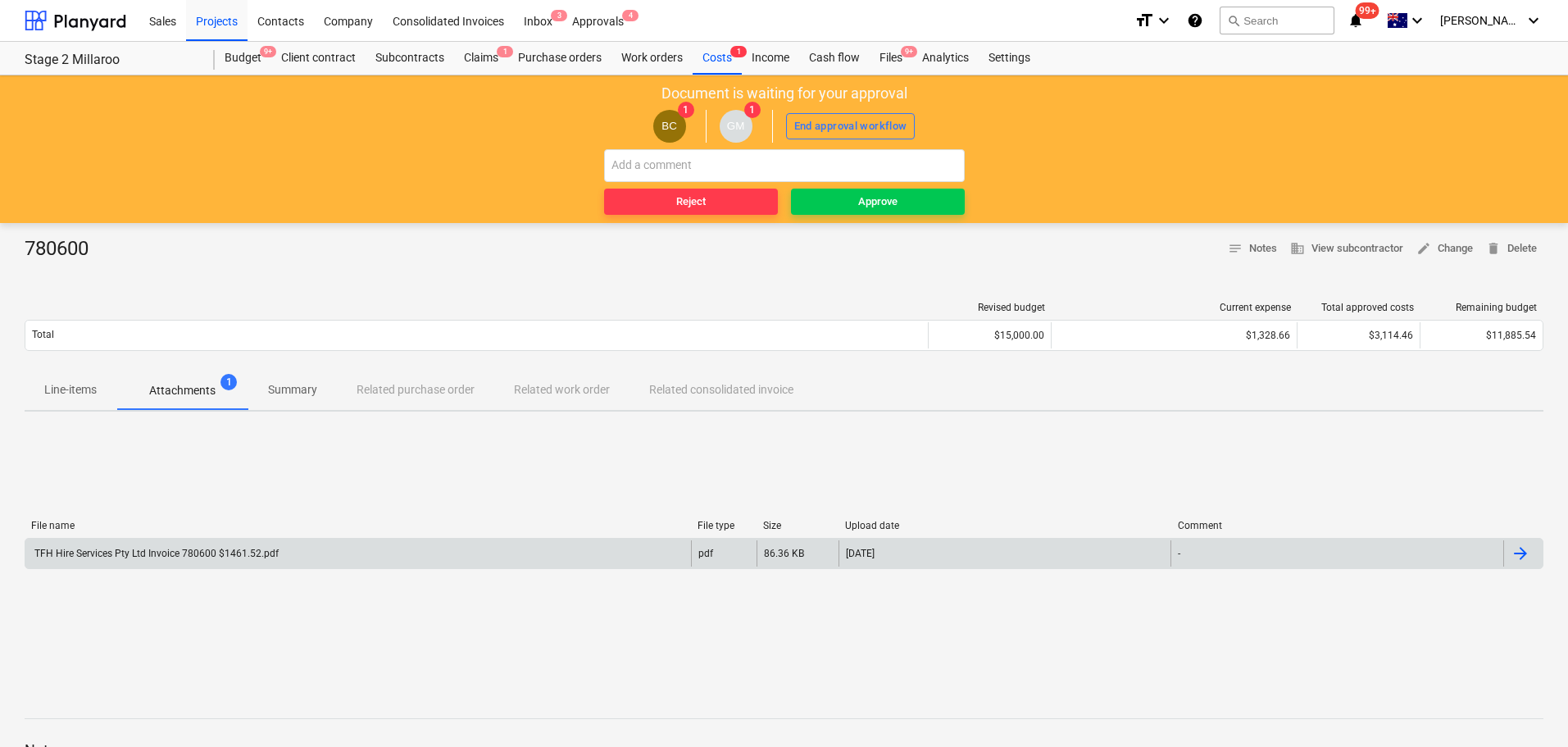
click at [118, 557] on div "TFH Hire Services Pty Ltd Invoice 780600 $1461.52.pdf" at bounding box center [155, 554] width 247 height 12
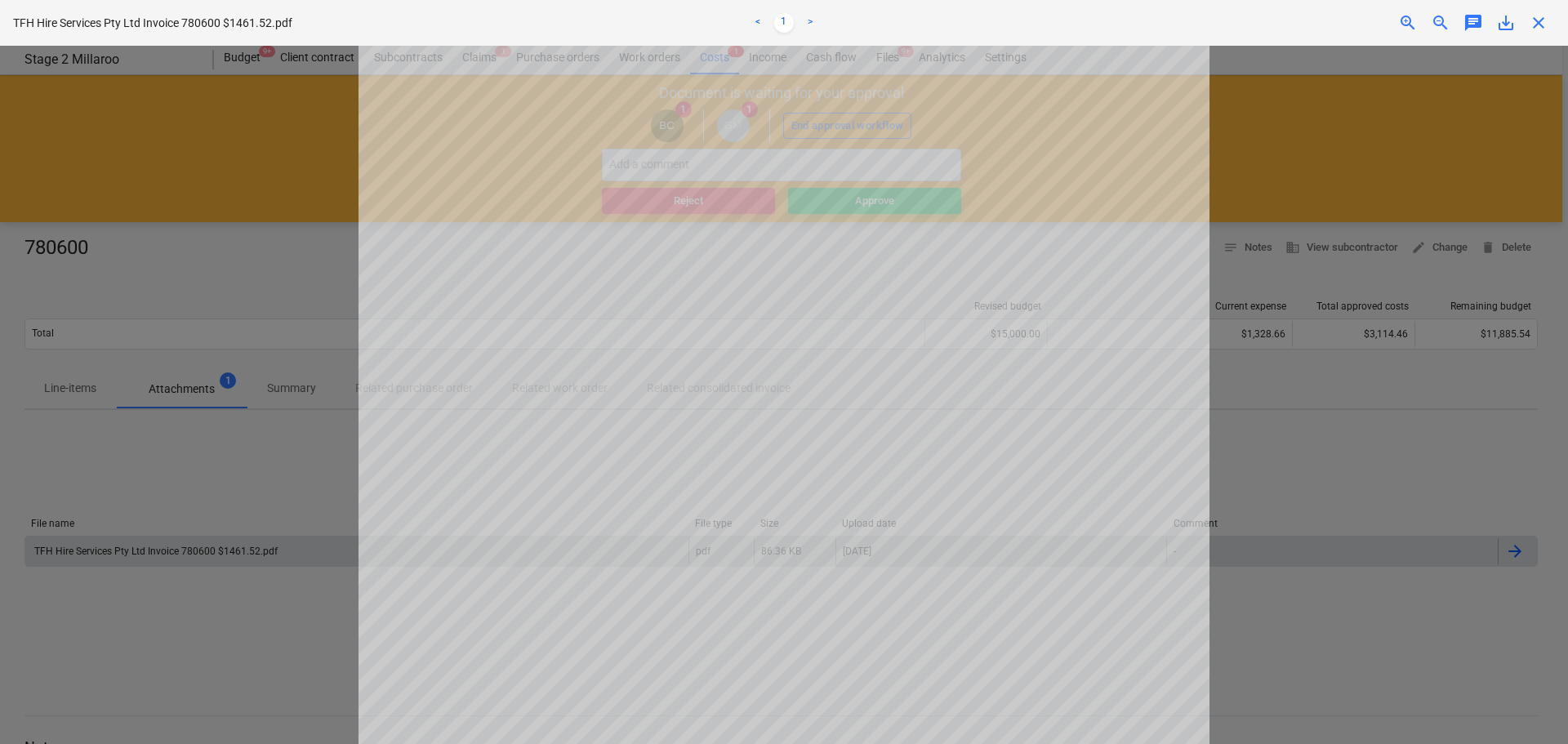
click at [1537, 22] on span "close" at bounding box center [1539, 23] width 20 height 20
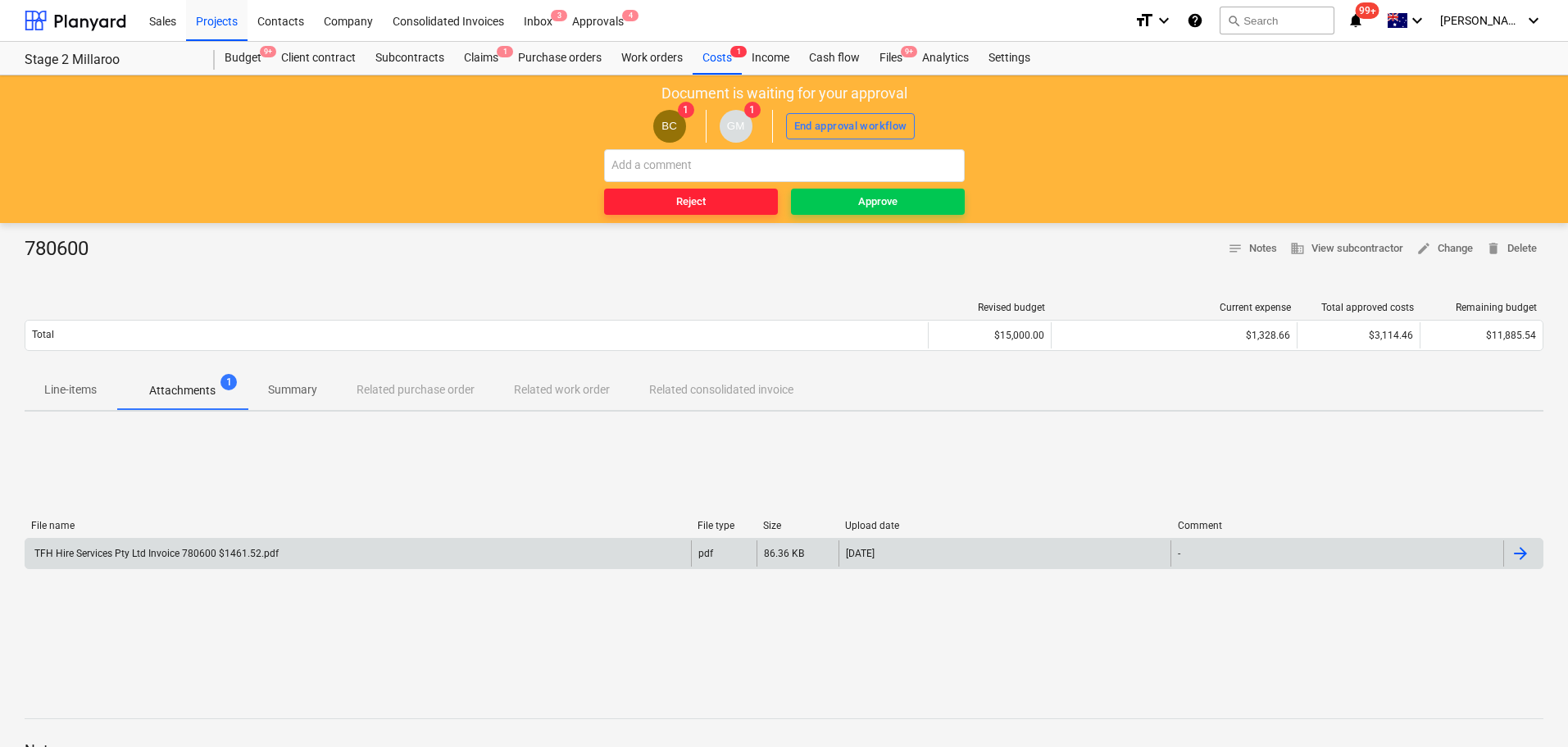
click at [682, 198] on div "Reject" at bounding box center [691, 202] width 29 height 19
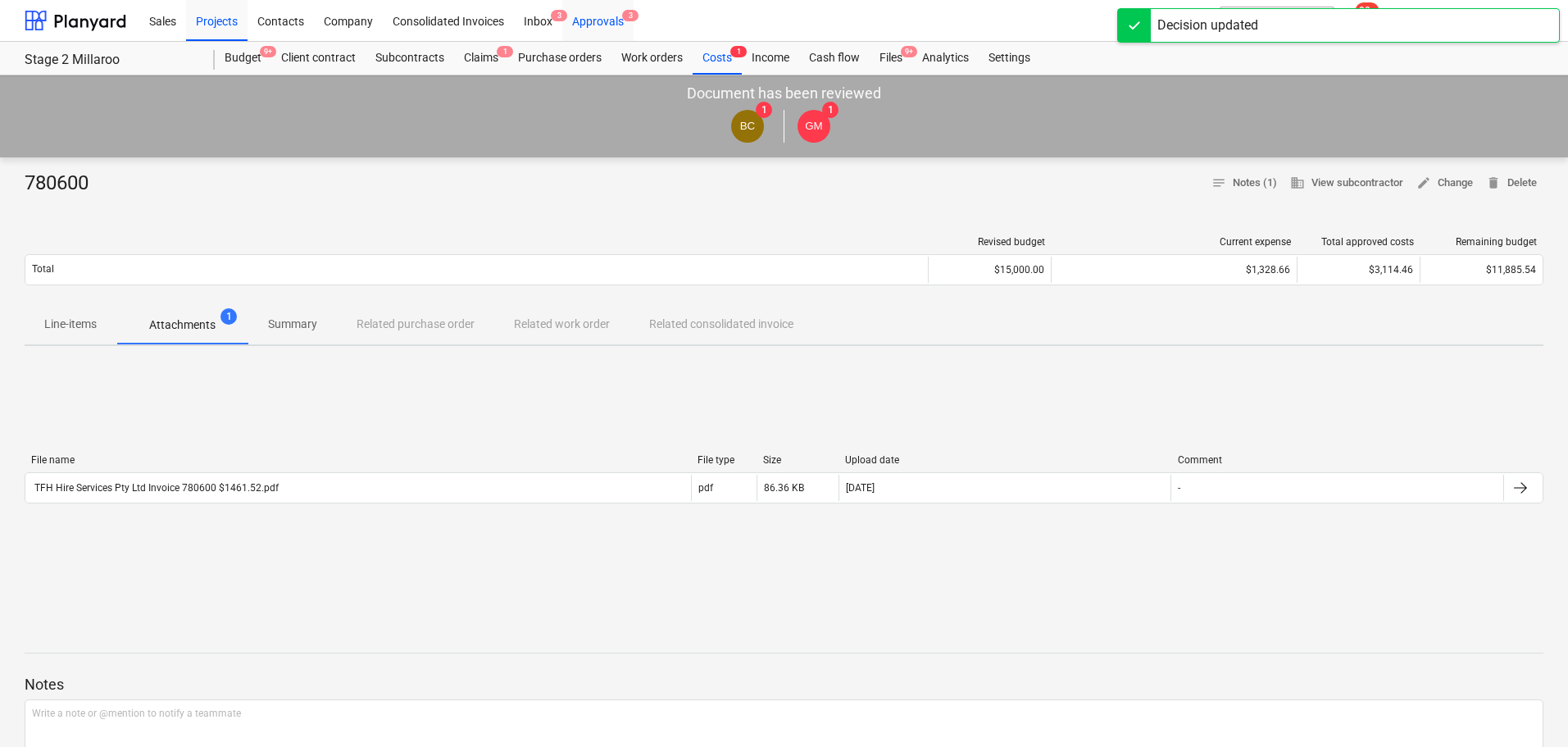
click at [608, 21] on div "Approvals 3" at bounding box center [598, 20] width 72 height 42
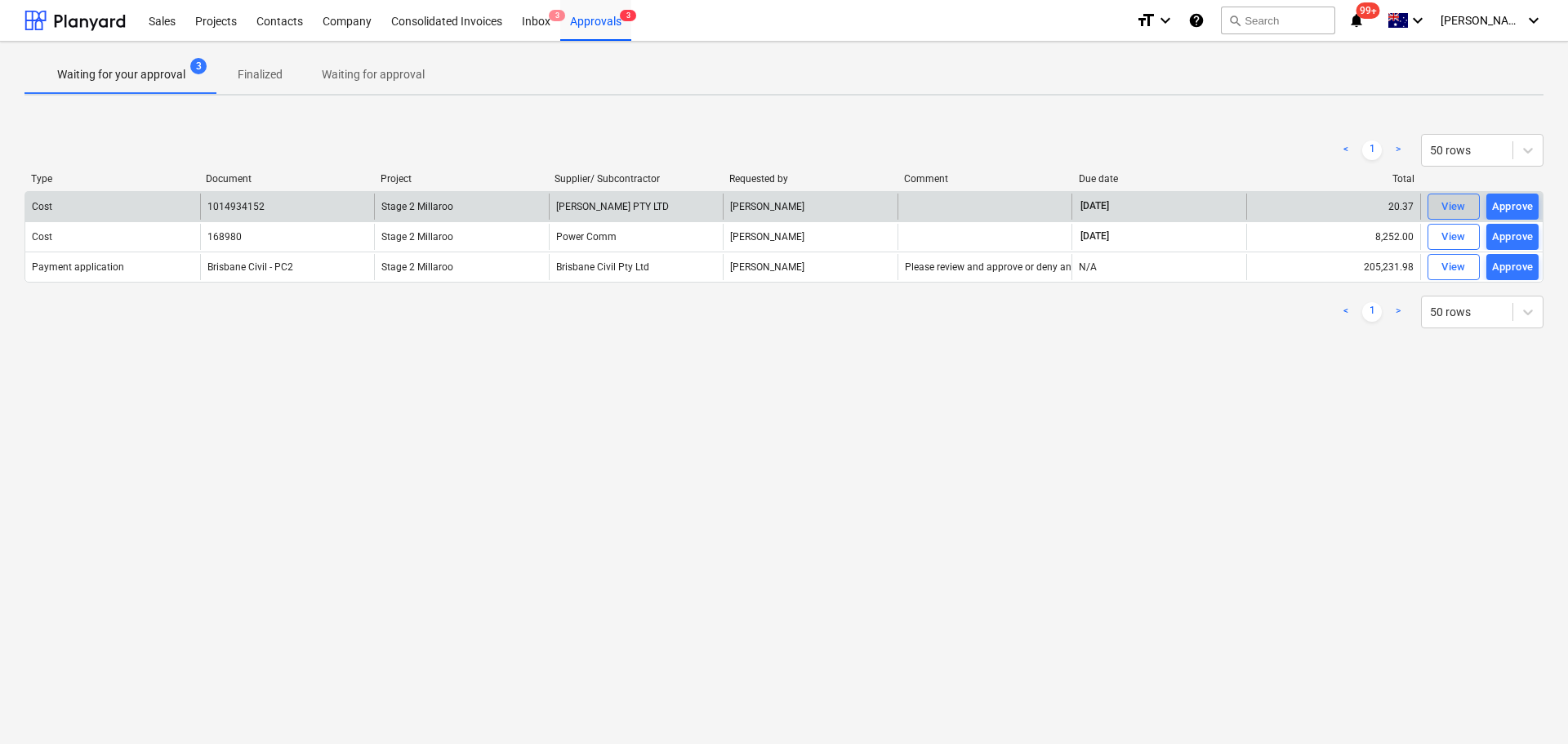
click at [1446, 201] on div "View" at bounding box center [1454, 207] width 25 height 19
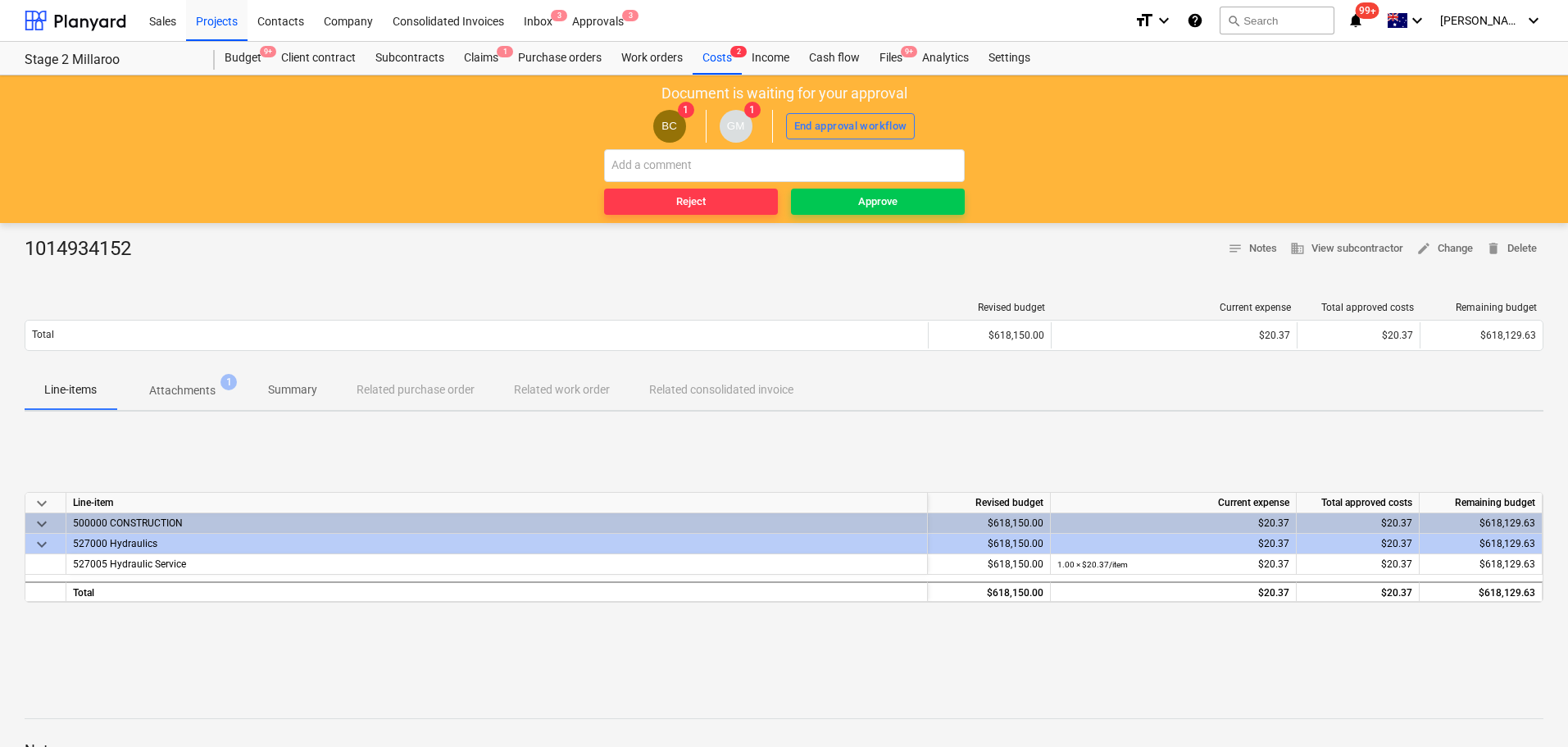
click at [188, 387] on p "Attachments" at bounding box center [182, 391] width 67 height 18
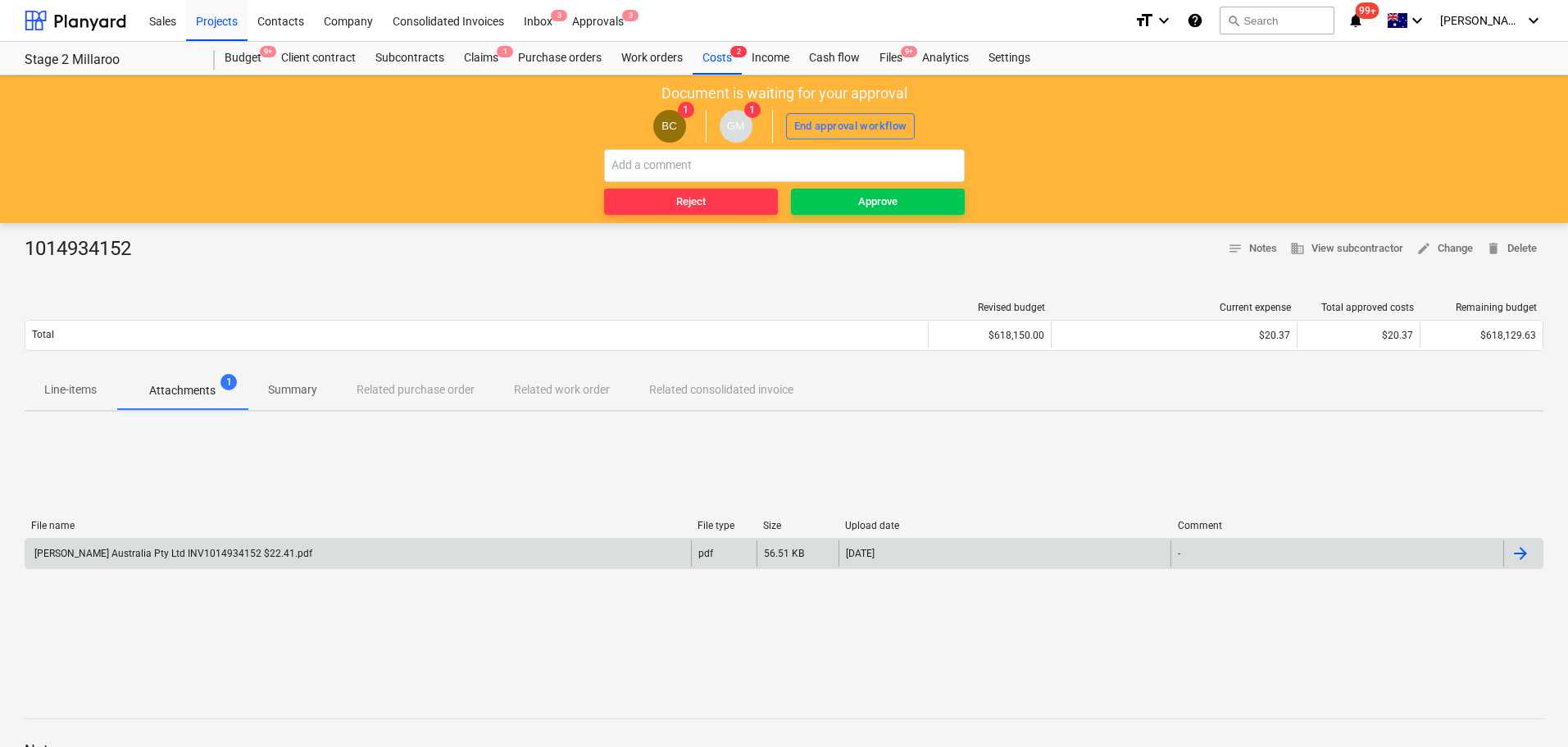
click at [162, 554] on div "[PERSON_NAME] Australia Pty Ltd INV1014934152 $22.41.pdf" at bounding box center [172, 554] width 281 height 12
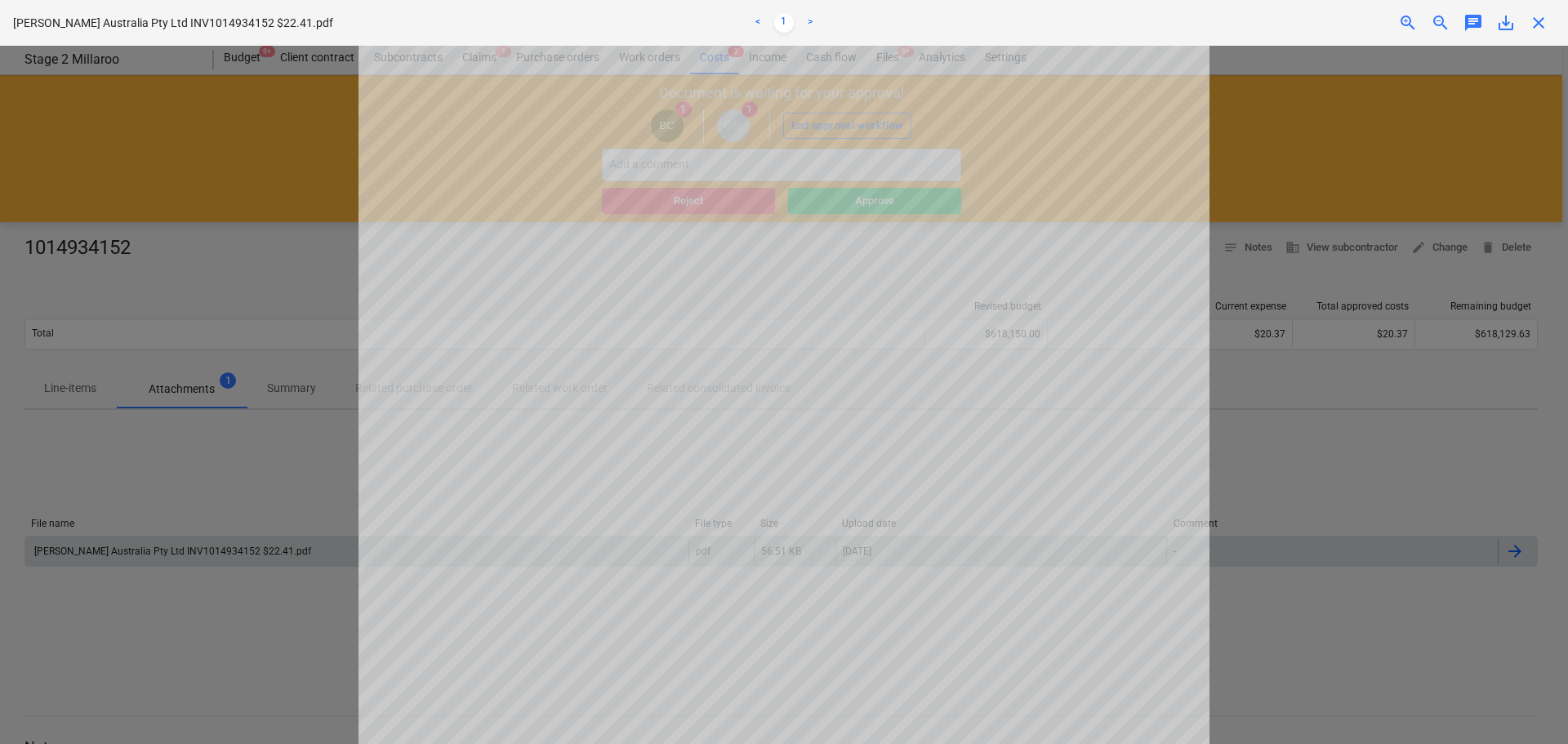
scroll to position [10, 0]
click at [1541, 20] on span "close" at bounding box center [1539, 23] width 20 height 20
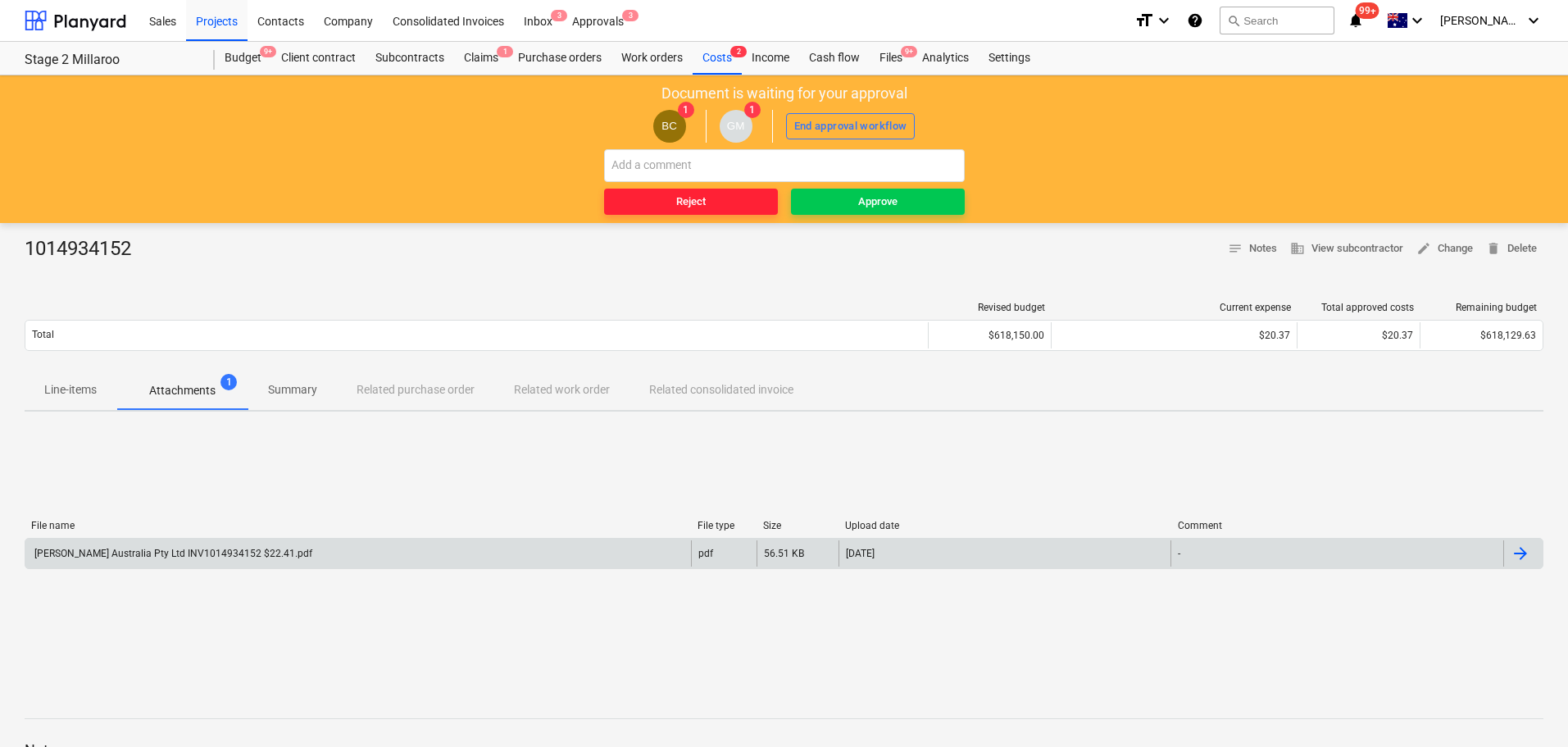
click at [739, 198] on span "Reject" at bounding box center [691, 202] width 161 height 19
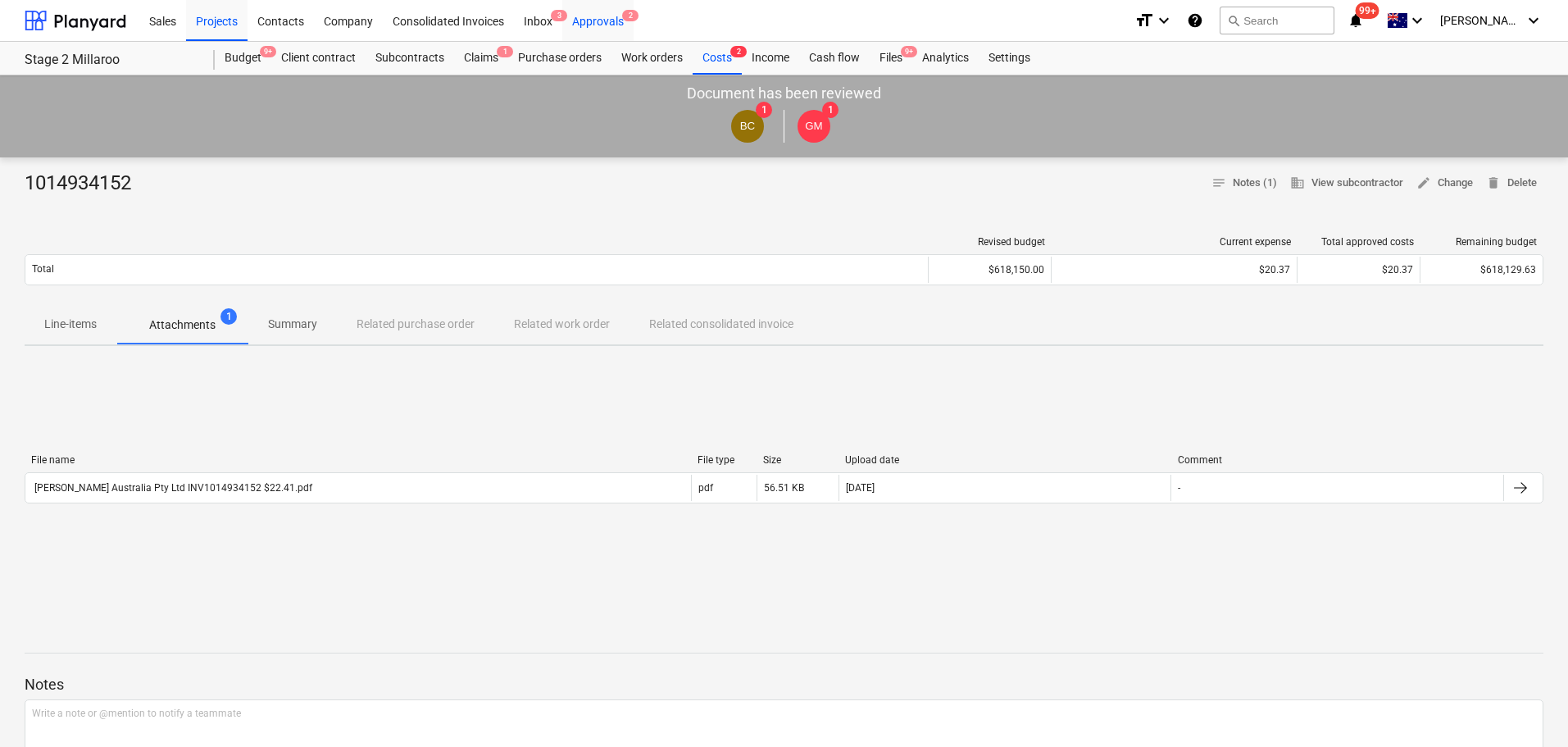
click at [612, 18] on div "Approvals 2" at bounding box center [598, 20] width 72 height 42
